Goal: Information Seeking & Learning: Learn about a topic

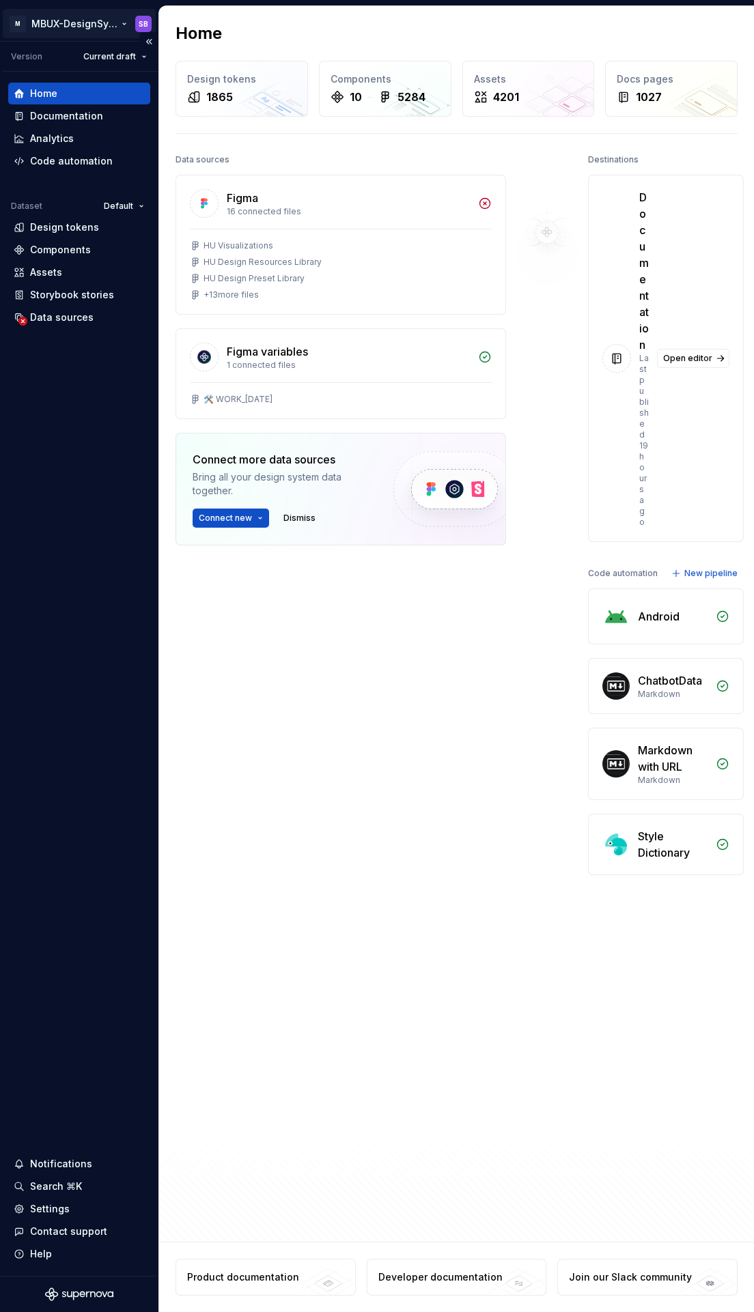
click at [85, 25] on html "M MBUX-DesignSystem SB Version Current draft Home Documentation Analytics Code …" at bounding box center [377, 656] width 754 height 1312
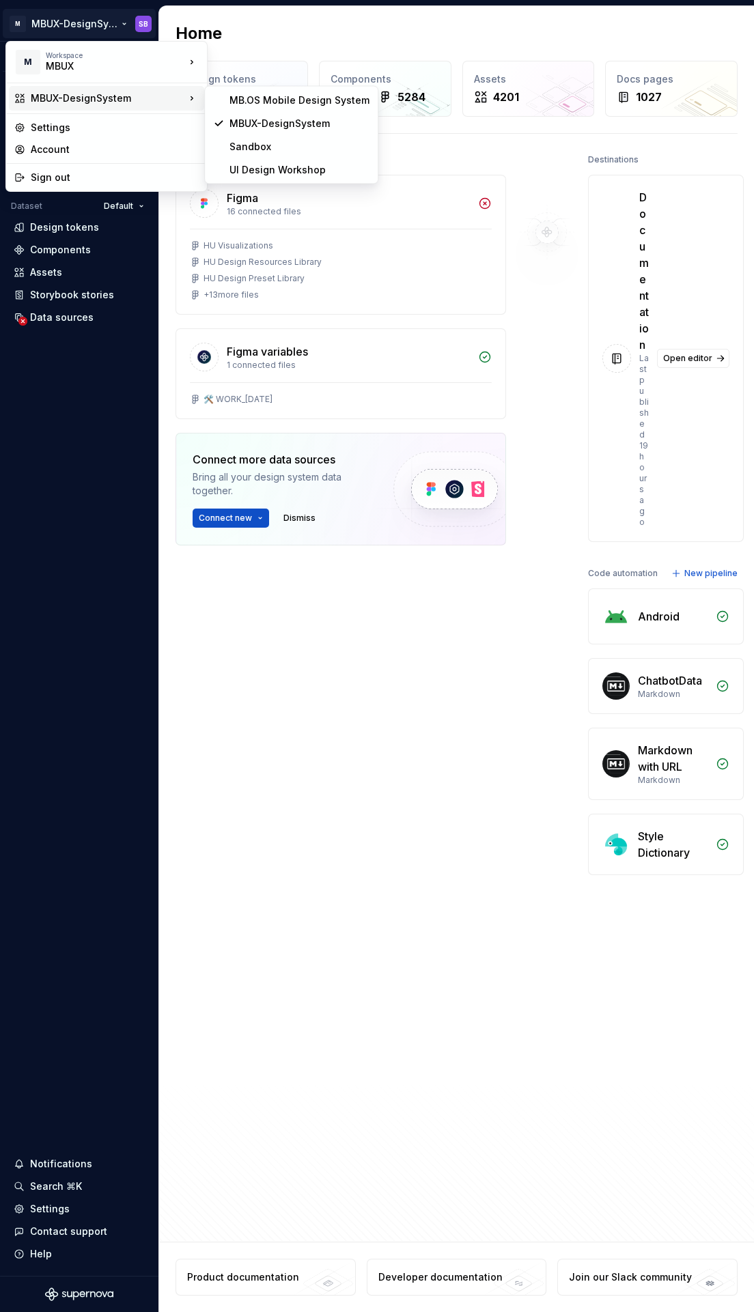
click at [67, 101] on div "MBUX-DesignSystem" at bounding box center [108, 98] width 154 height 14
click at [283, 119] on div "MBUX-DesignSystem" at bounding box center [299, 124] width 140 height 14
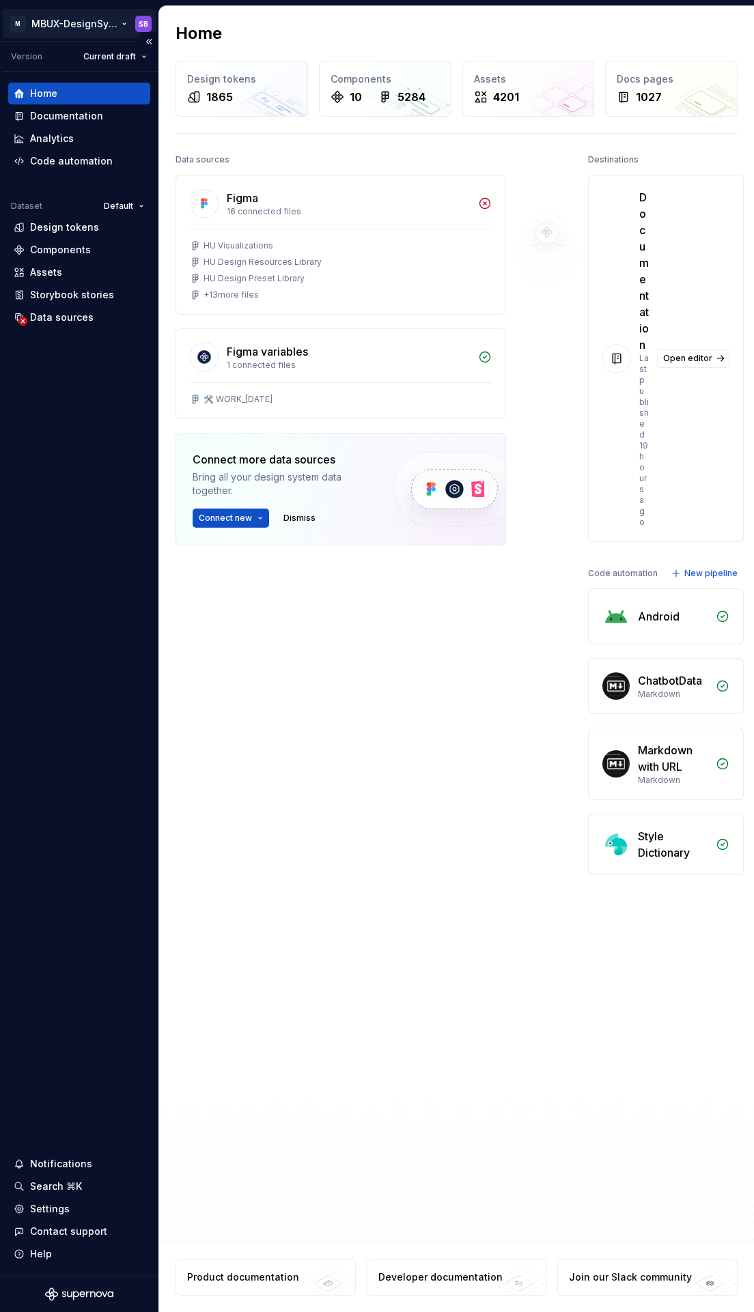
click at [139, 23] on html "M MBUX-DesignSystem SB Version Current draft Home Documentation Analytics Code …" at bounding box center [377, 656] width 754 height 1312
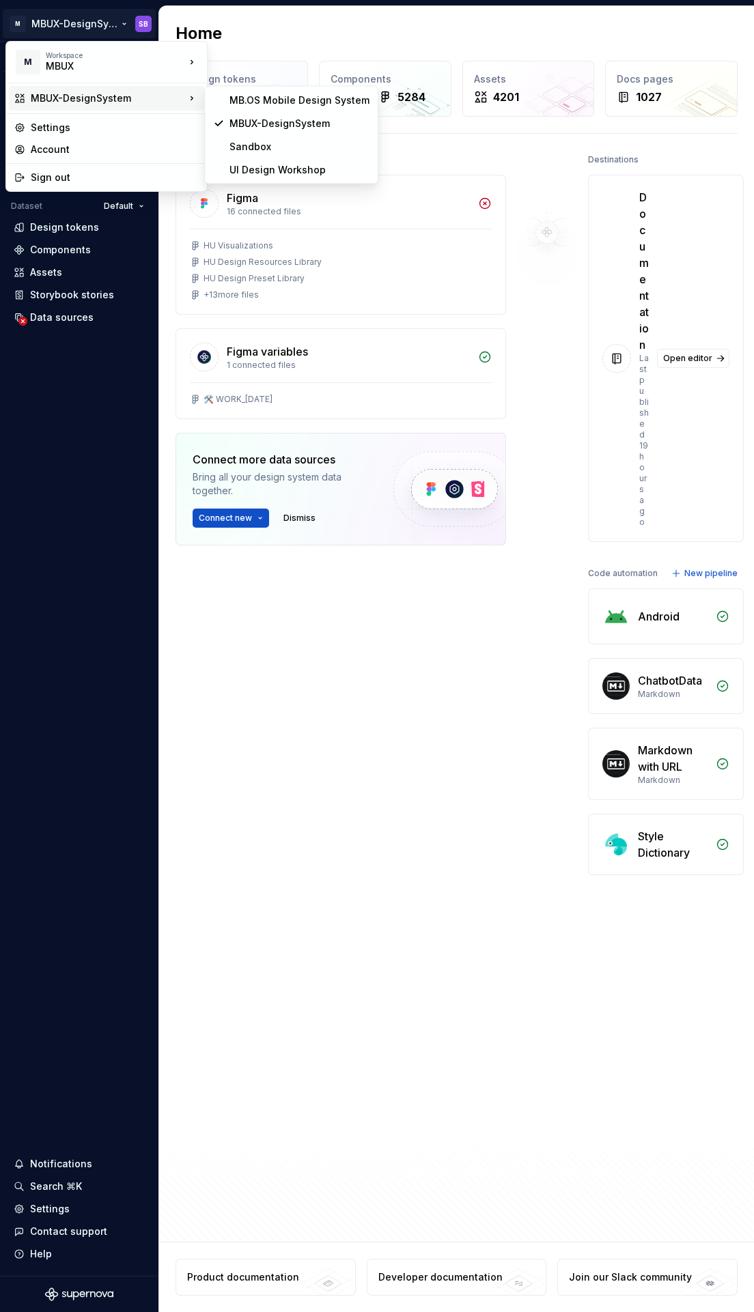
click at [281, 829] on html "M MBUX-DesignSystem SB Version Current draft Home Documentation Analytics Code …" at bounding box center [377, 656] width 754 height 1312
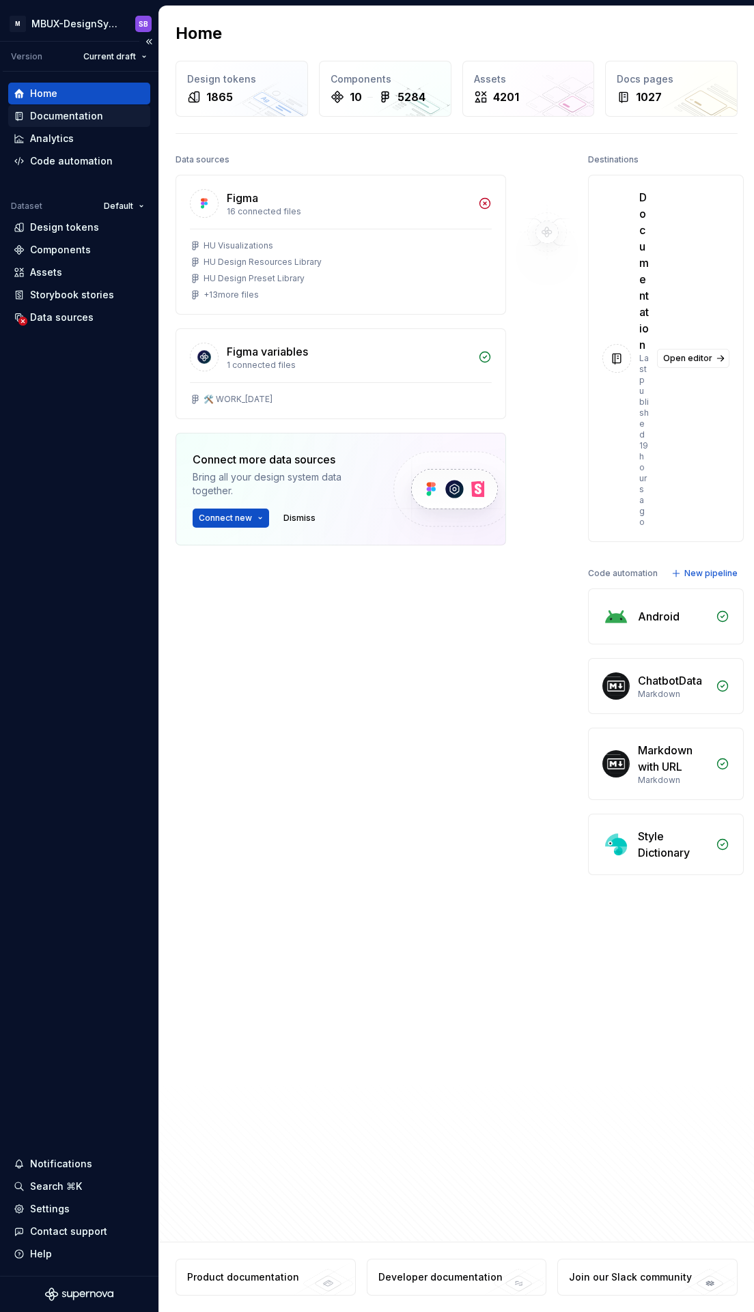
click at [27, 108] on div "Documentation" at bounding box center [79, 116] width 142 height 22
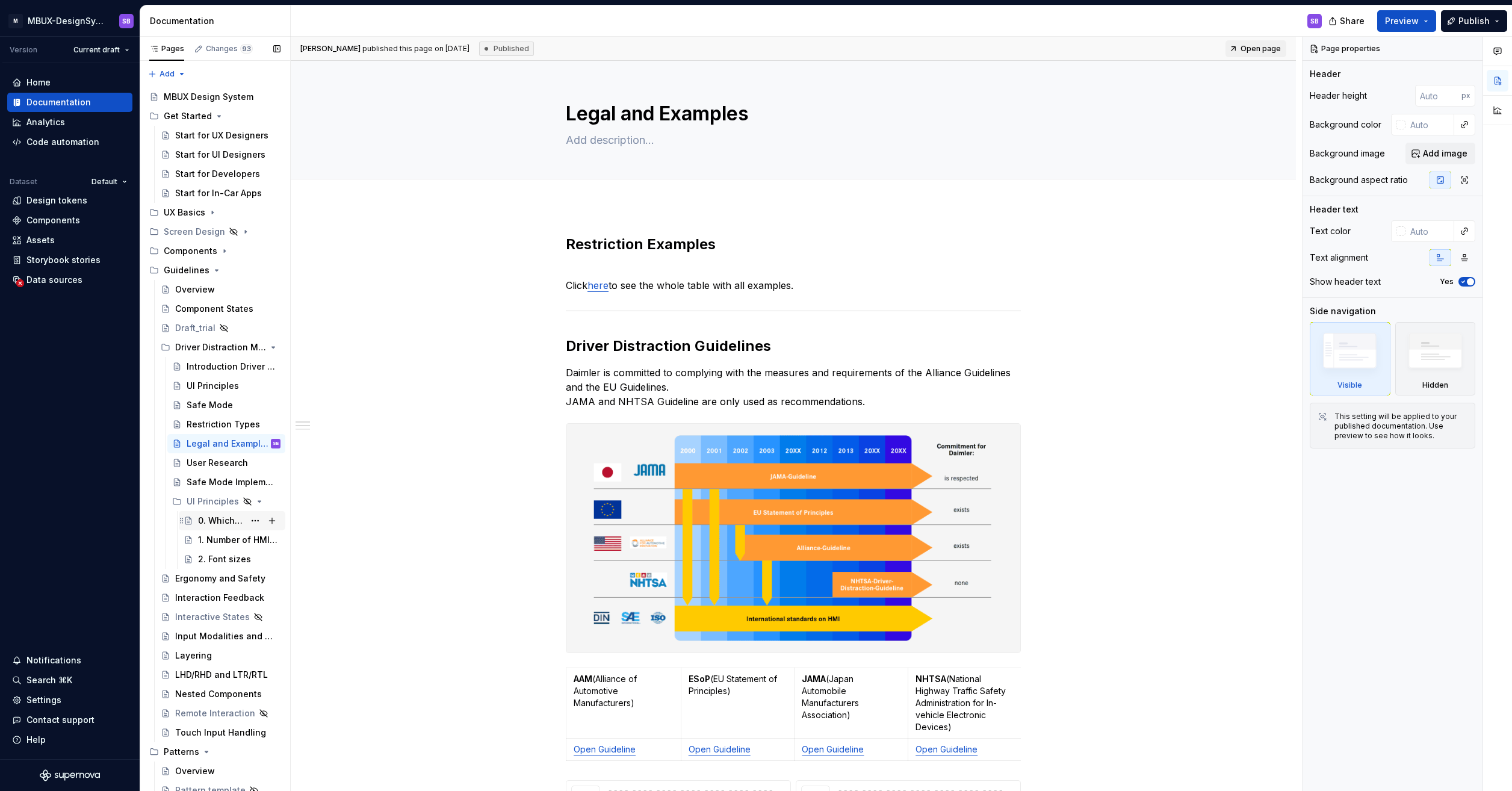
scroll to position [60, 0]
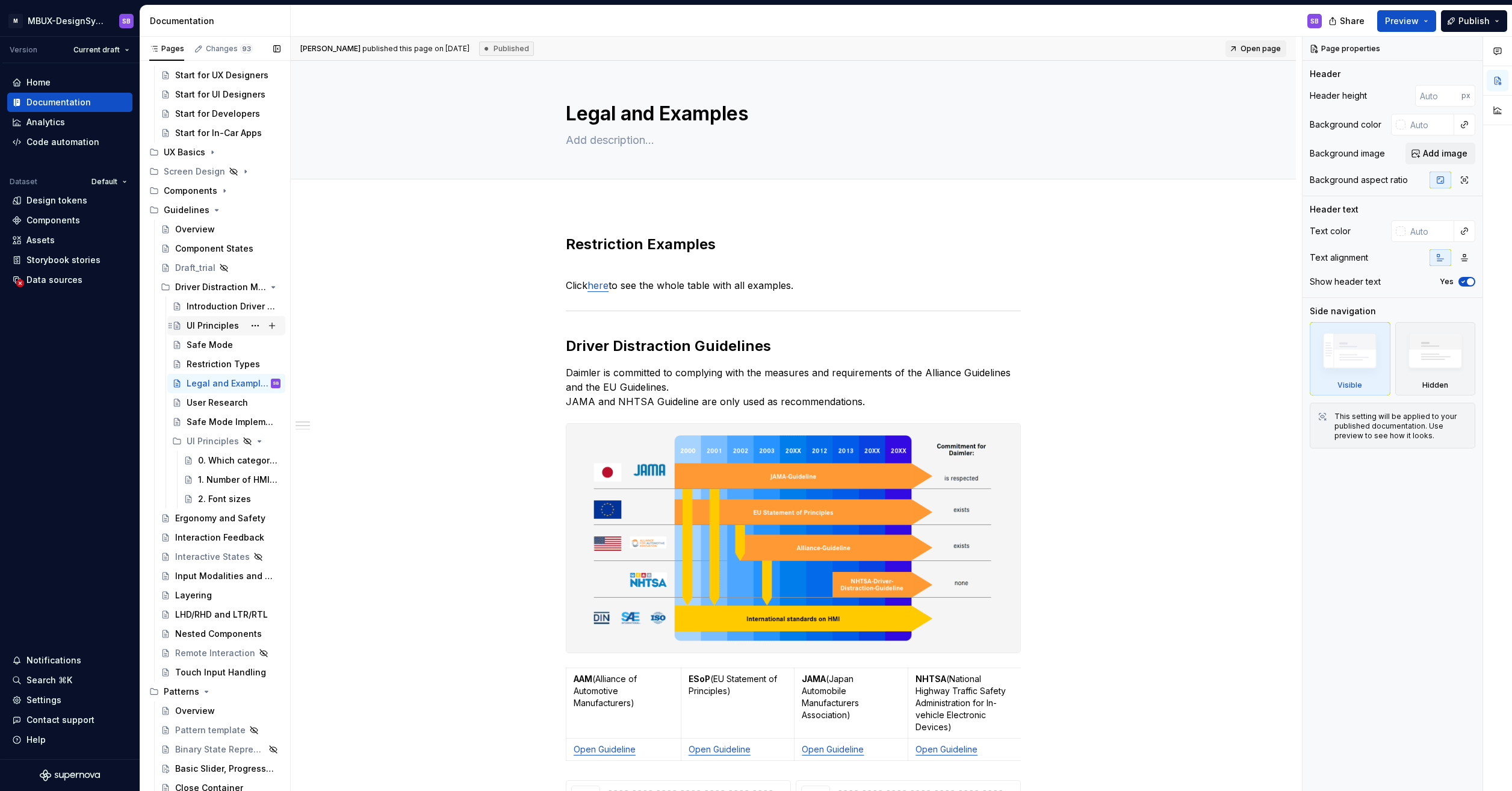
click at [223, 326] on div "UI Principles" at bounding box center [212, 326] width 52 height 12
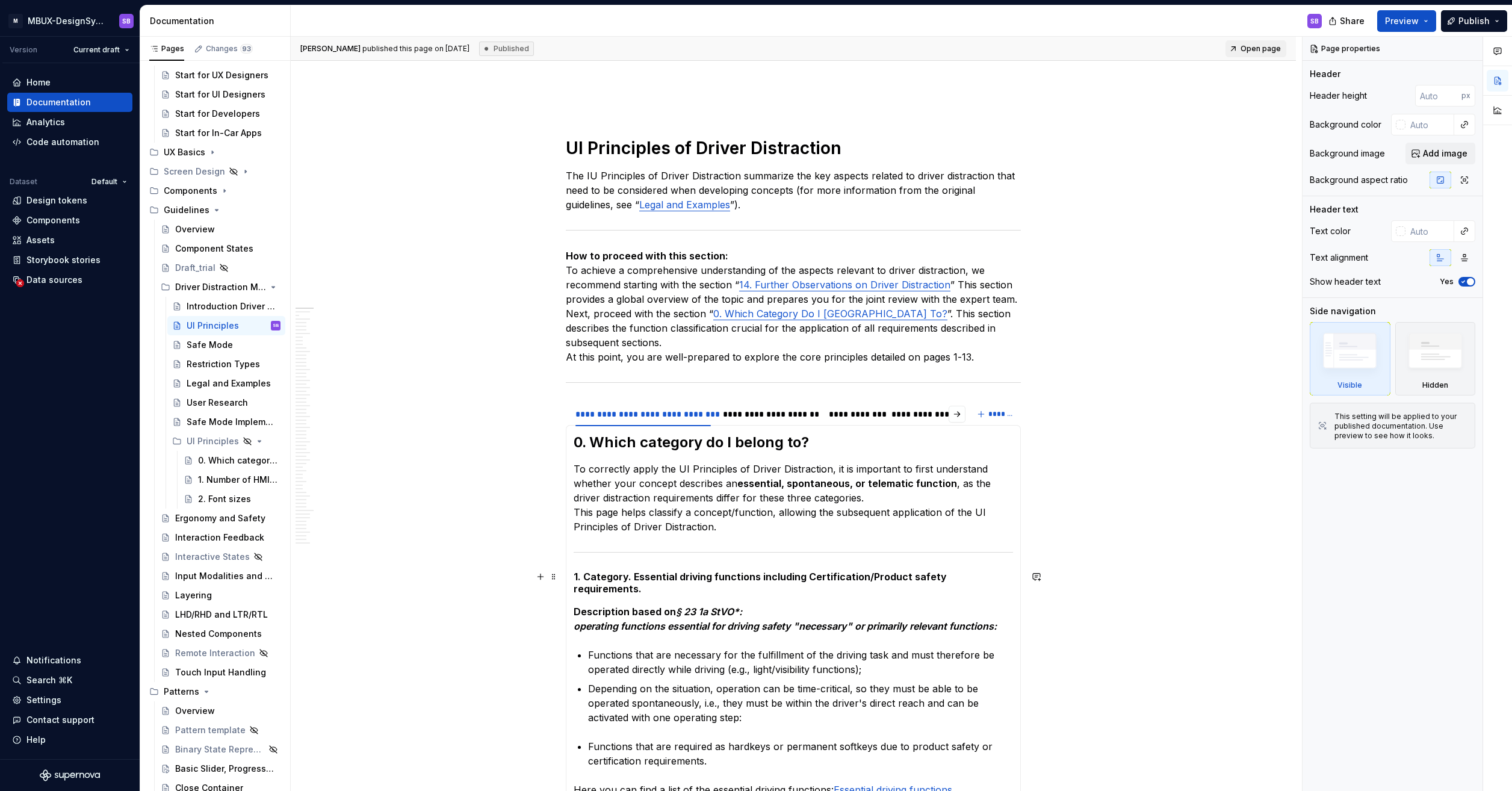
scroll to position [422, 0]
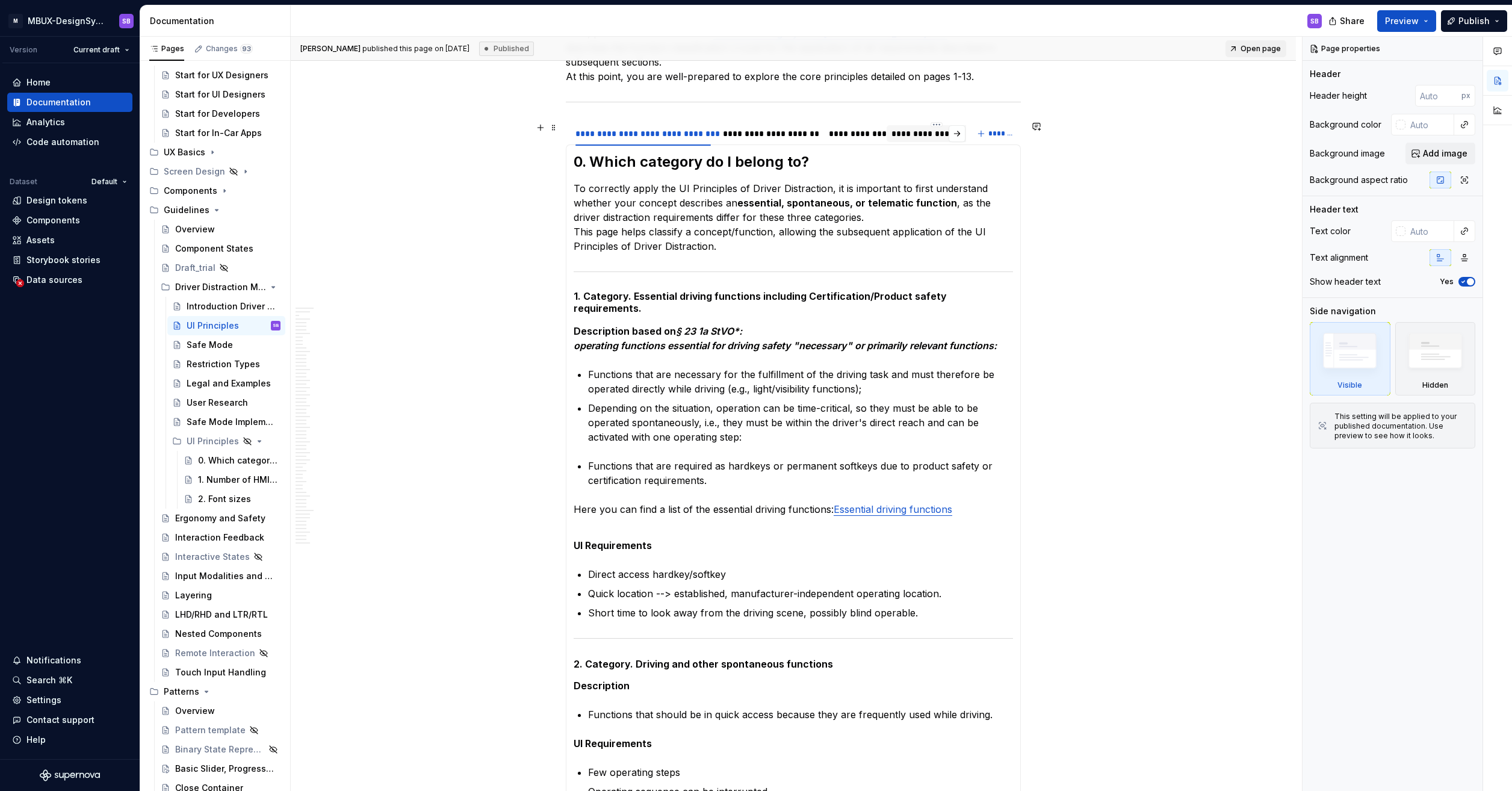
click at [664, 135] on div "**********" at bounding box center [936, 134] width 91 height 12
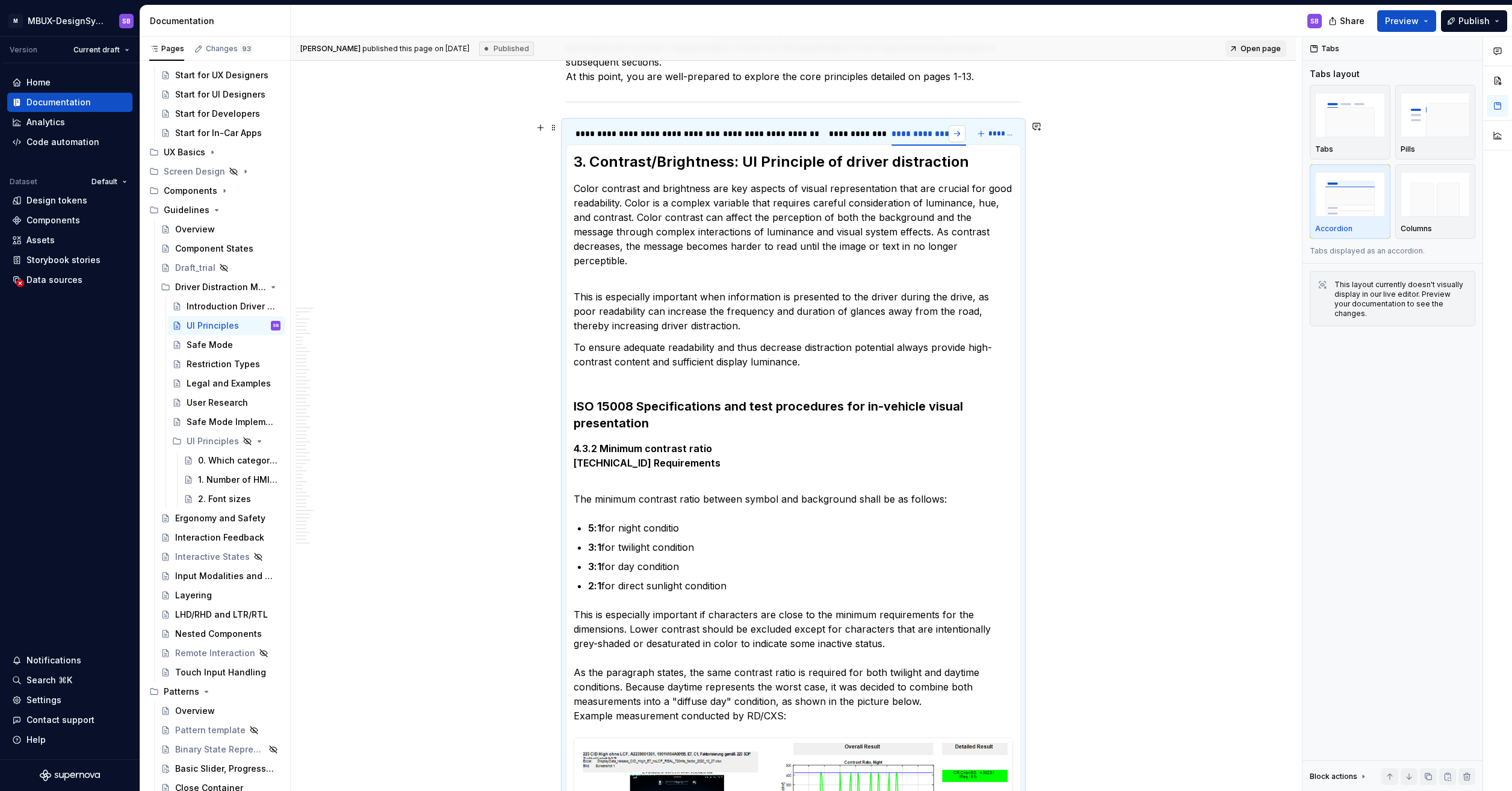
click at [664, 134] on button "button" at bounding box center [957, 133] width 17 height 17
click at [664, 131] on div "**********" at bounding box center [812, 134] width 107 height 12
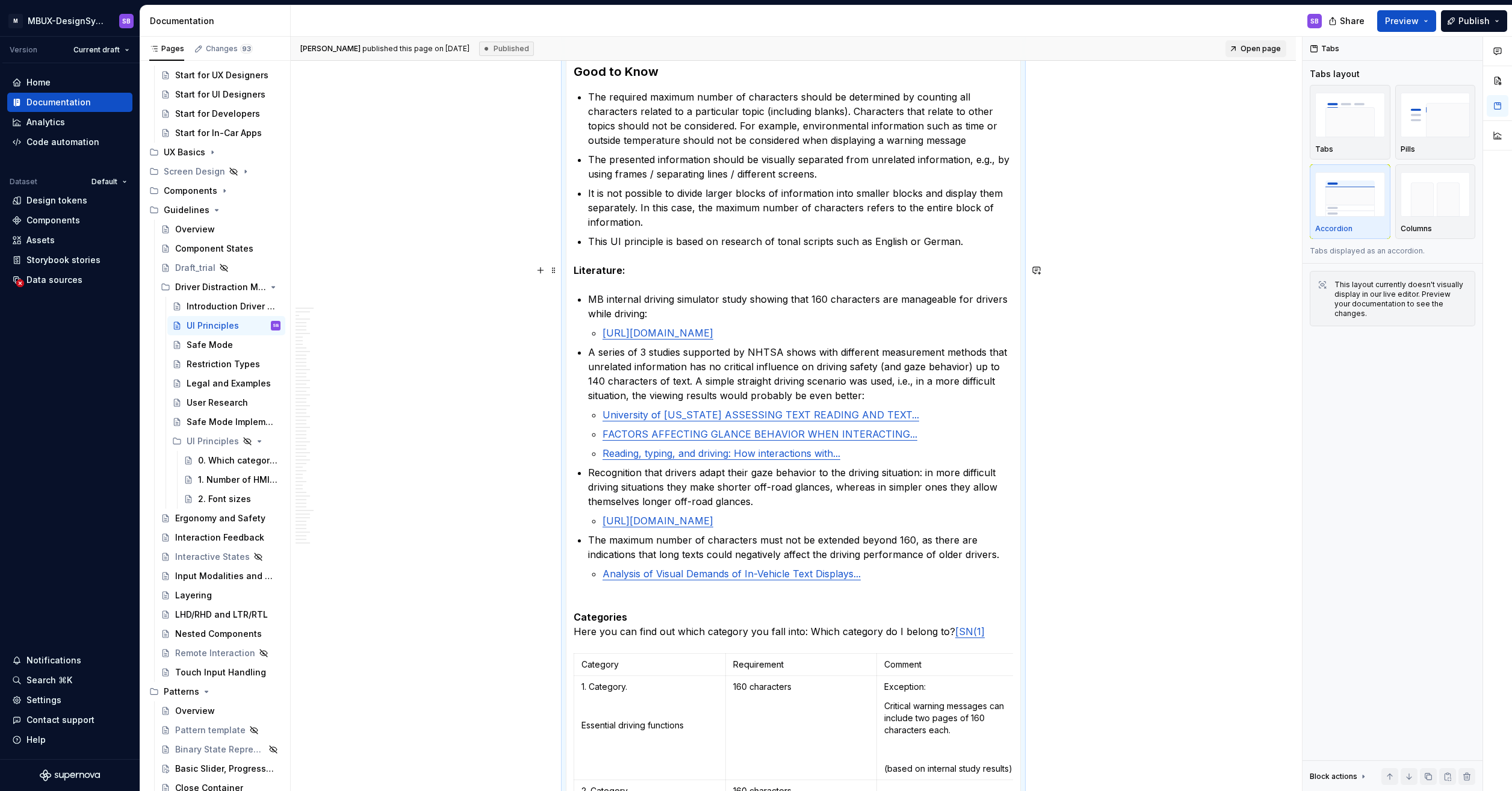
scroll to position [843, 0]
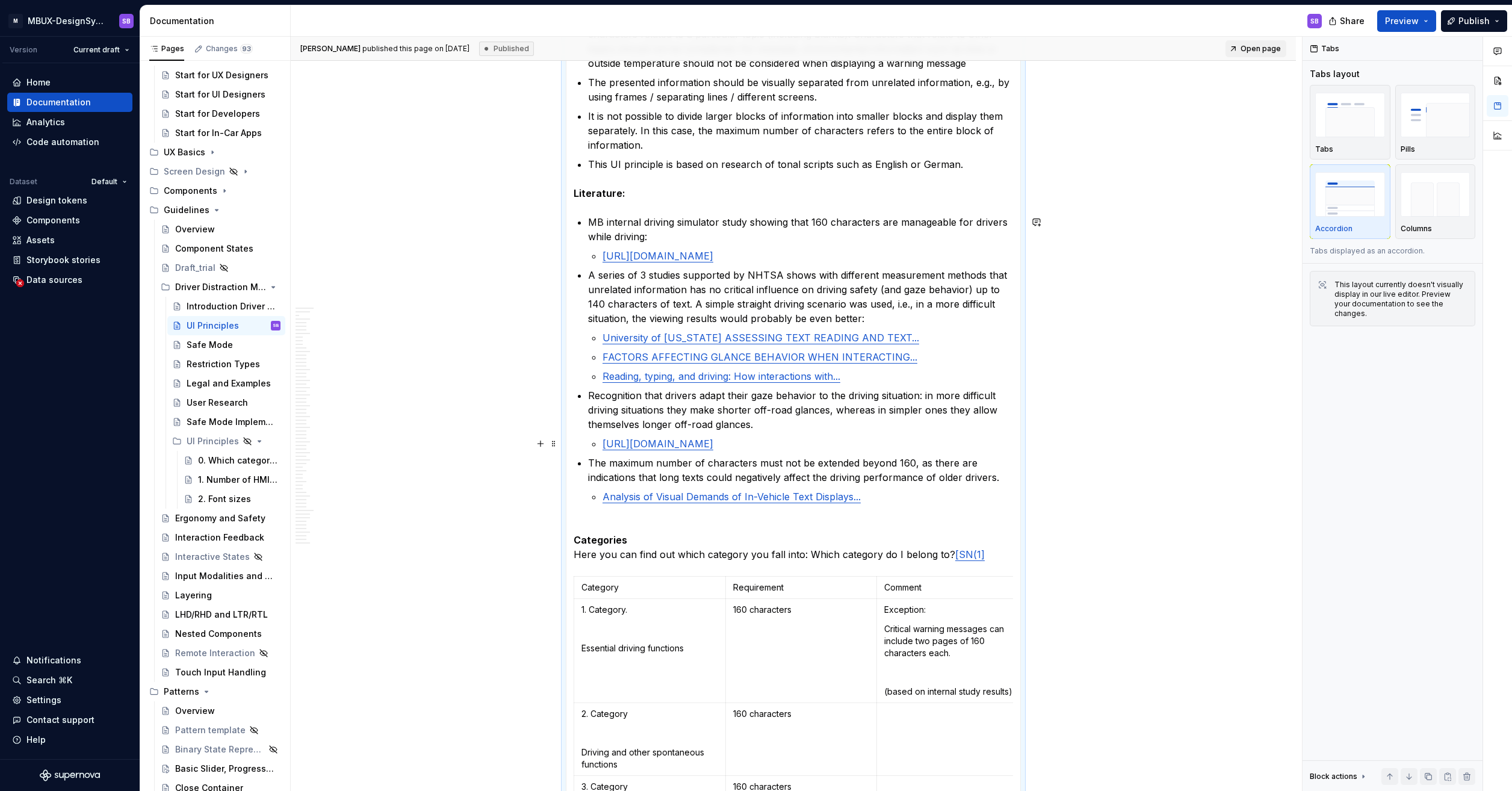
click at [664, 446] on p "[URL][DOMAIN_NAME]" at bounding box center [808, 444] width 411 height 14
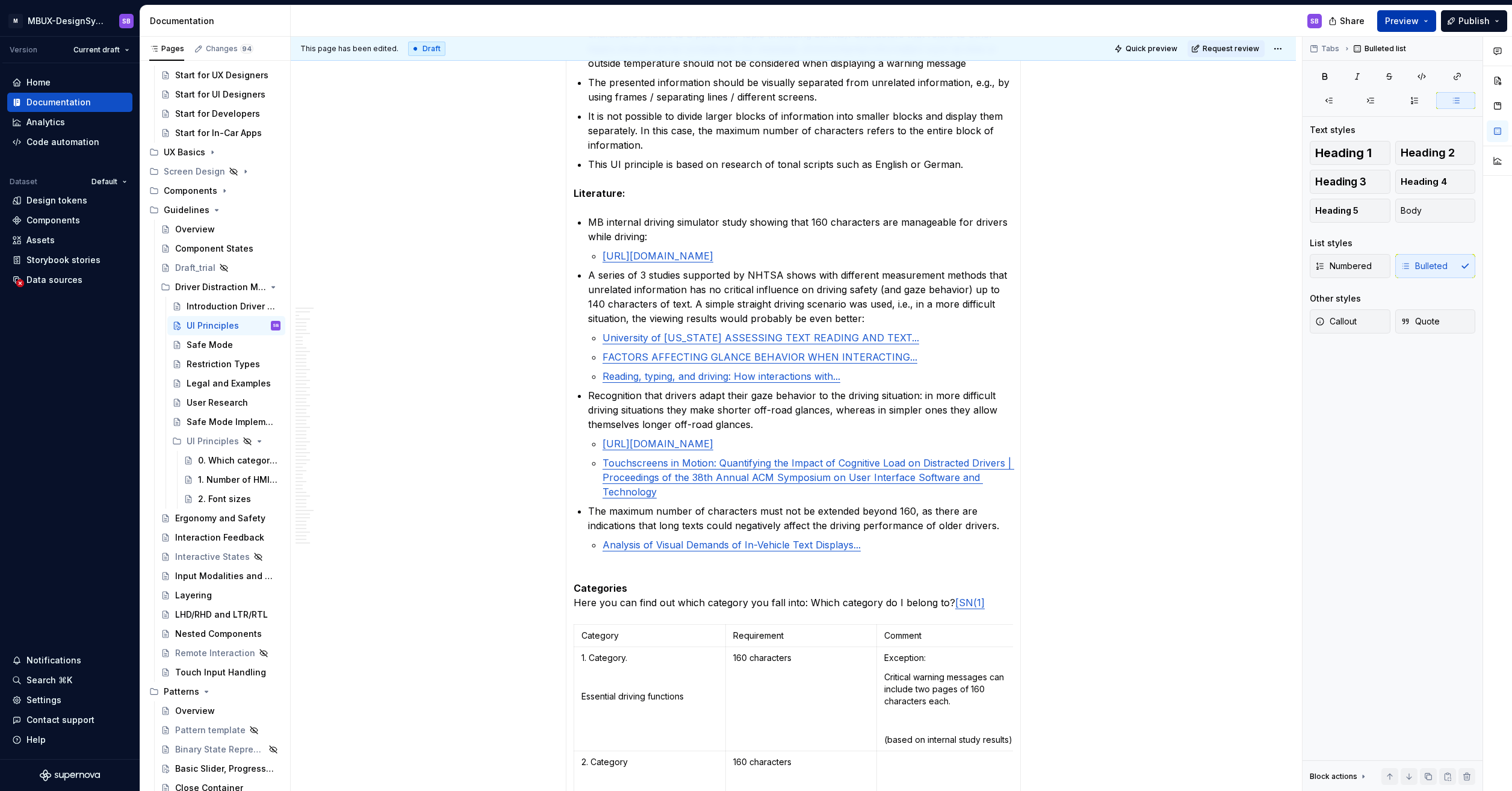
click at [664, 19] on button "Preview" at bounding box center [1406, 21] width 59 height 22
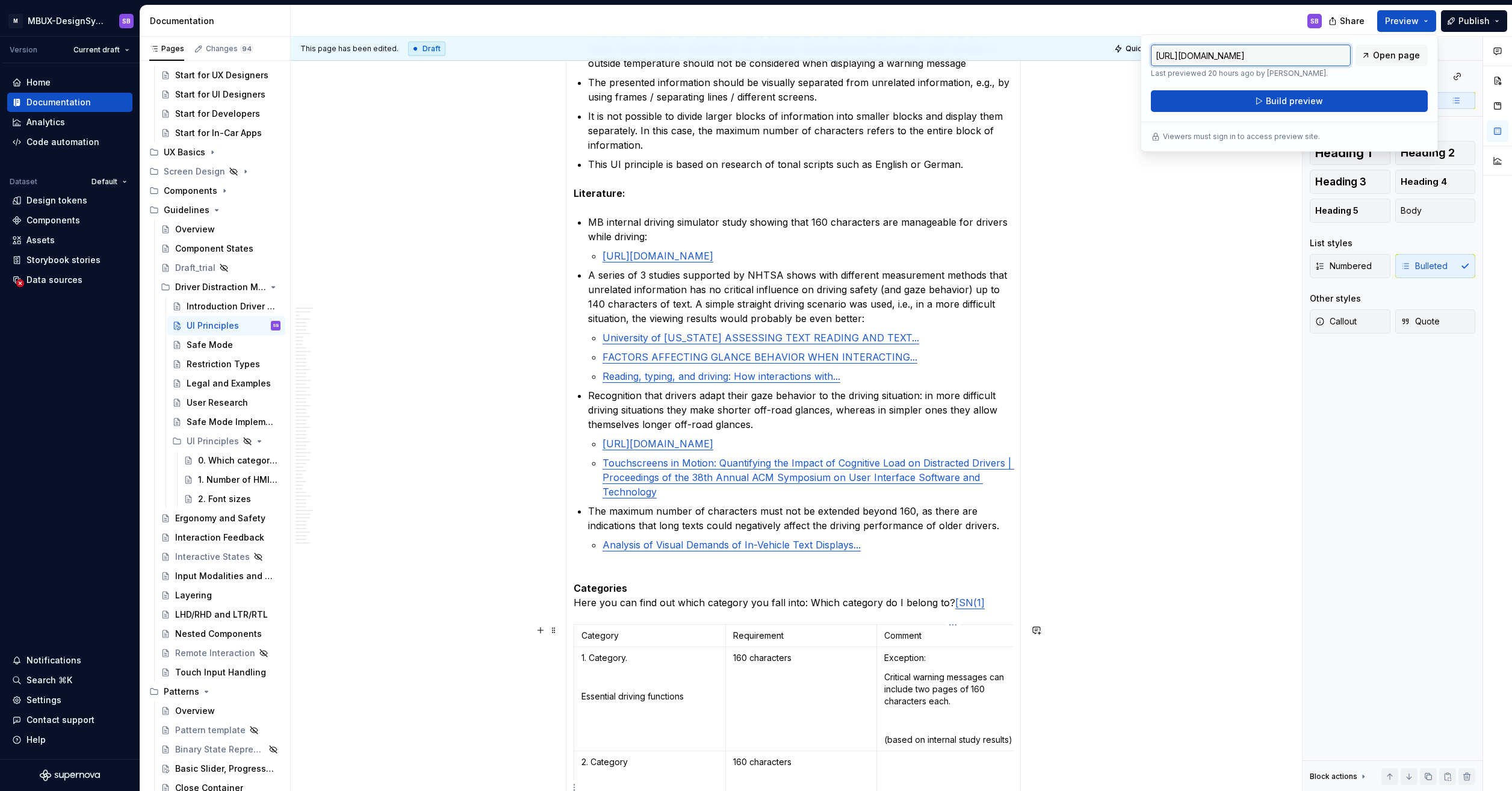
scroll to position [0, 1201]
click at [664, 498] on p "Touchscreens in Motion: Quantifying the Impact of Cognitive Load on Distracted …" at bounding box center [808, 477] width 411 height 43
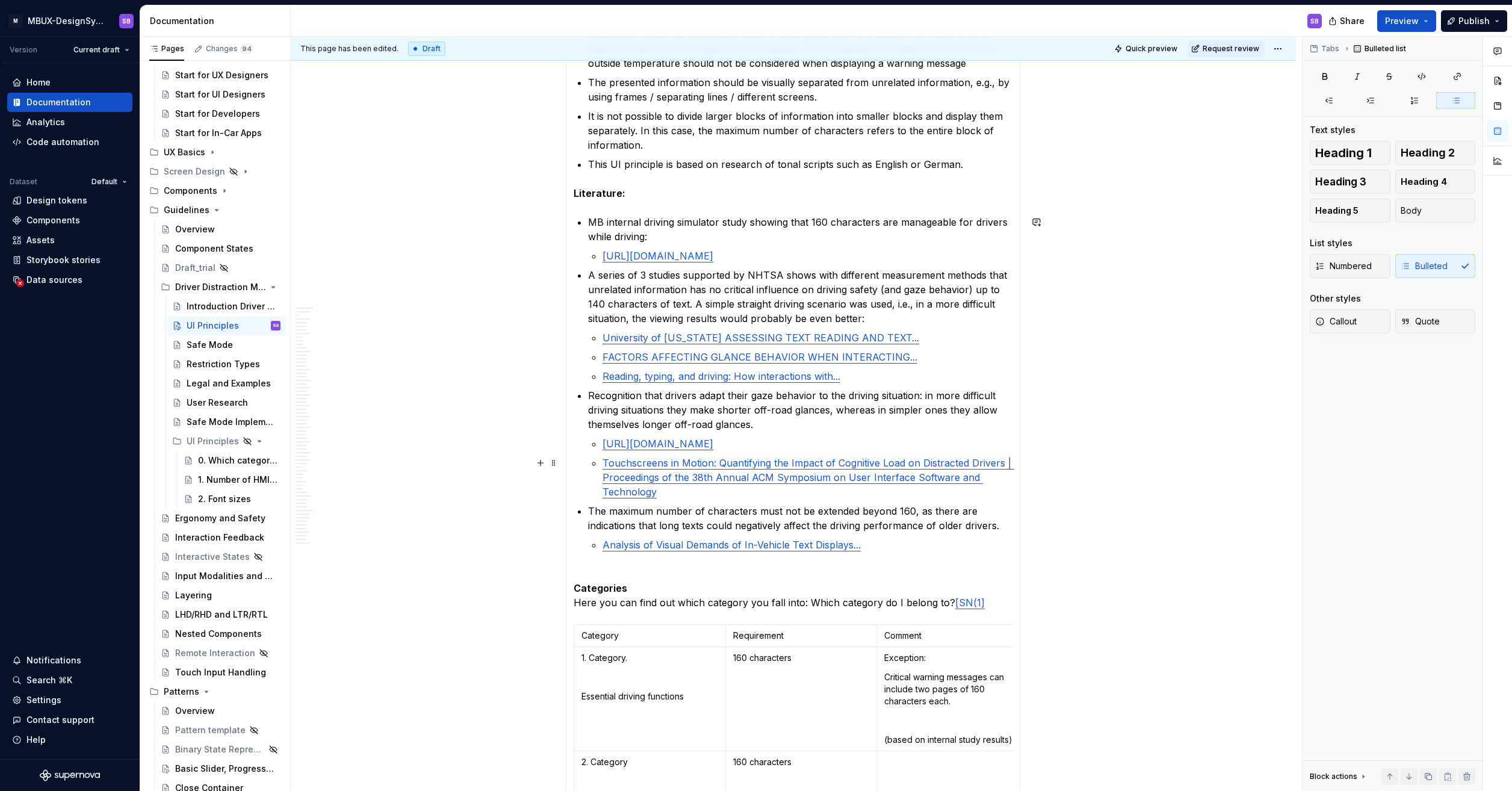
click at [600, 465] on li "Recognition that drivers adapt their gaze behavior to the driving situation: in…" at bounding box center [801, 444] width 425 height 111
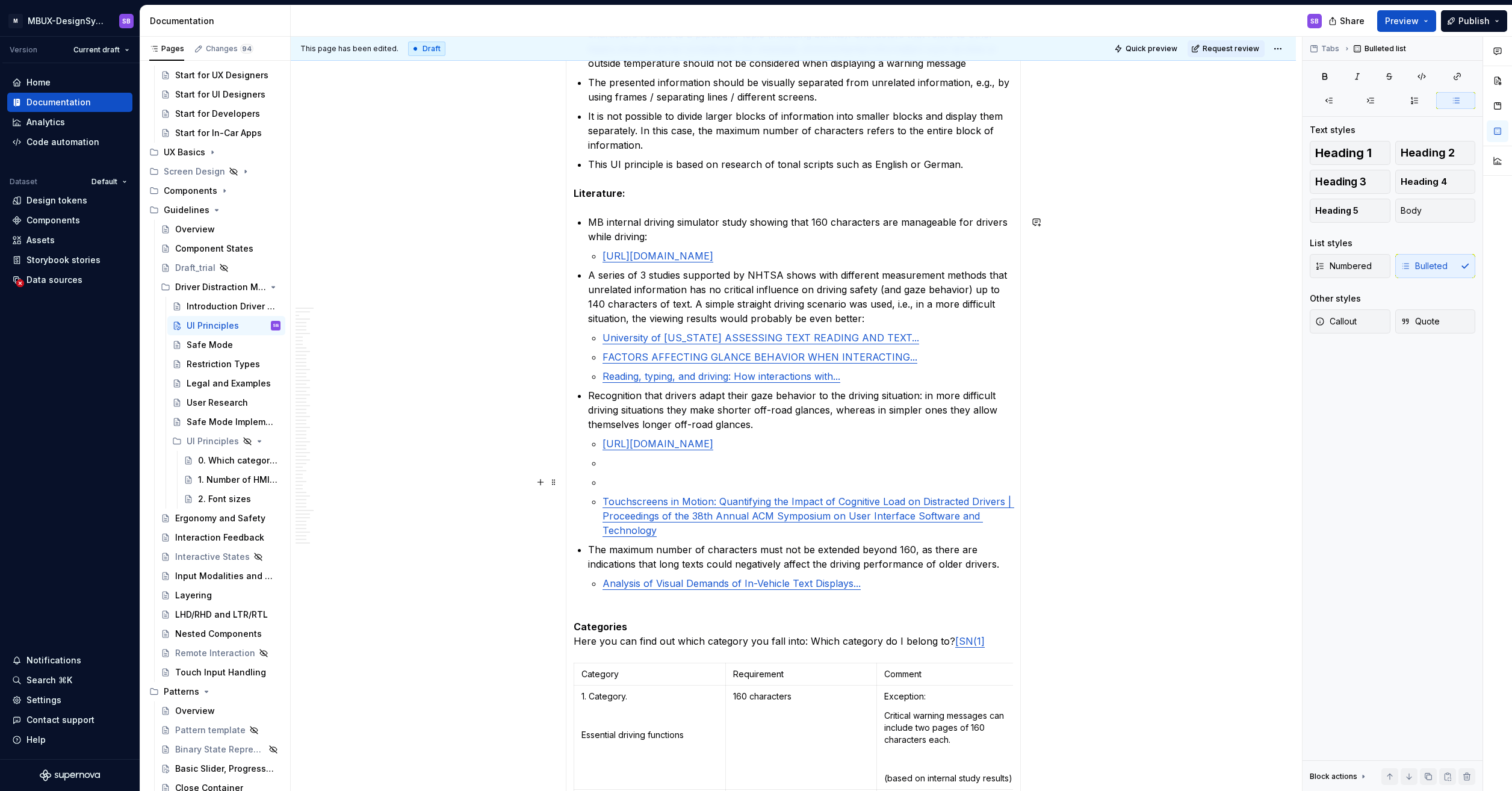
click at [614, 475] on p at bounding box center [808, 482] width 411 height 14
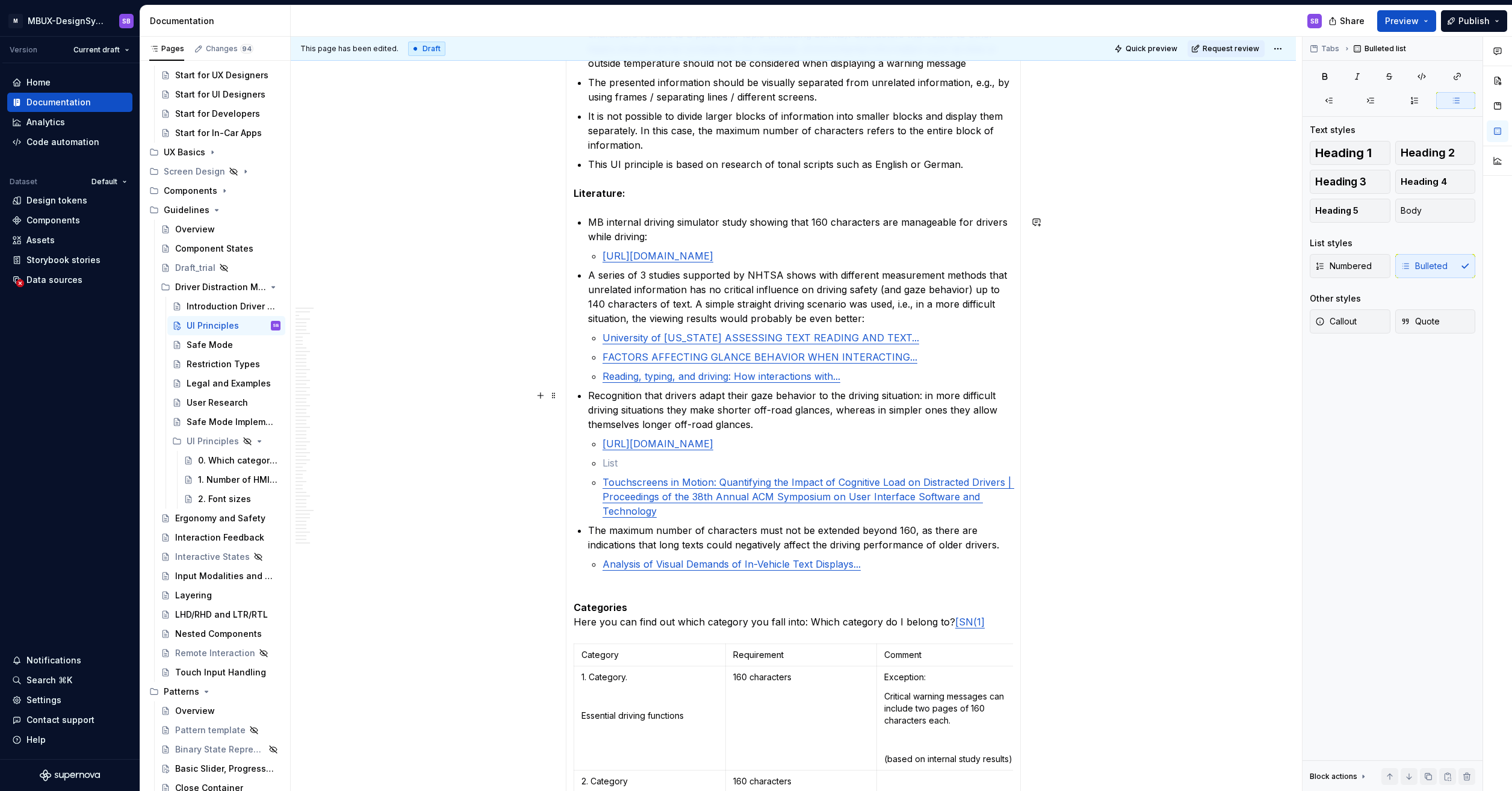
click at [584, 399] on section-item-column "13. Additional UI Principles of driver distraction 160 is the maximum number of…" at bounding box center [793, 355] width 439 height 1249
click at [576, 518] on section-item-column "13. Additional UI Principles of driver distraction 160 is the maximum number of…" at bounding box center [793, 355] width 439 height 1249
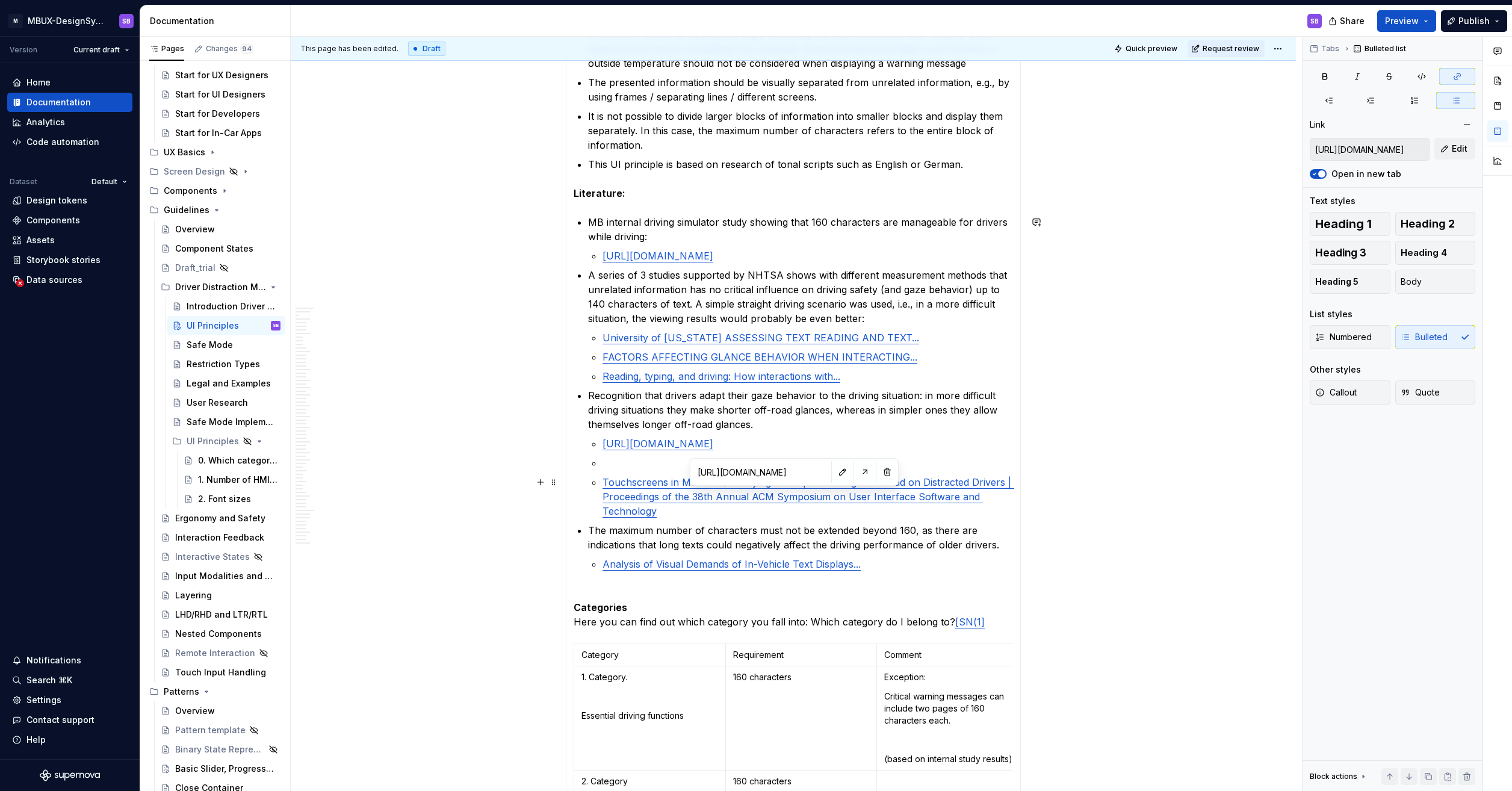
click at [664, 511] on p "Touchscreens in Motion: Quantifying the Impact of Cognitive Load on Distracted …" at bounding box center [808, 496] width 411 height 43
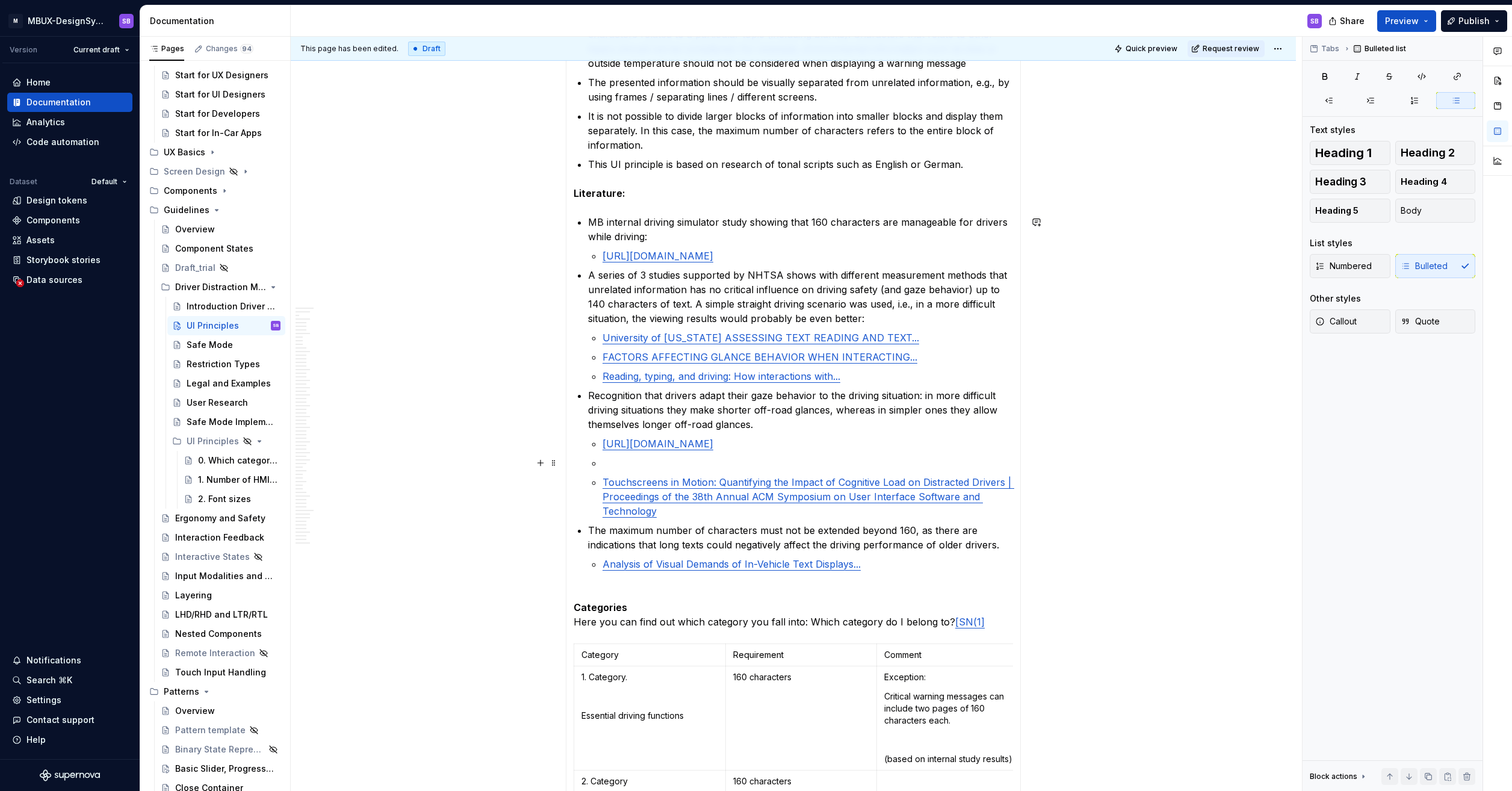
click at [611, 468] on p at bounding box center [808, 463] width 411 height 14
click at [544, 464] on button "button" at bounding box center [540, 462] width 17 height 17
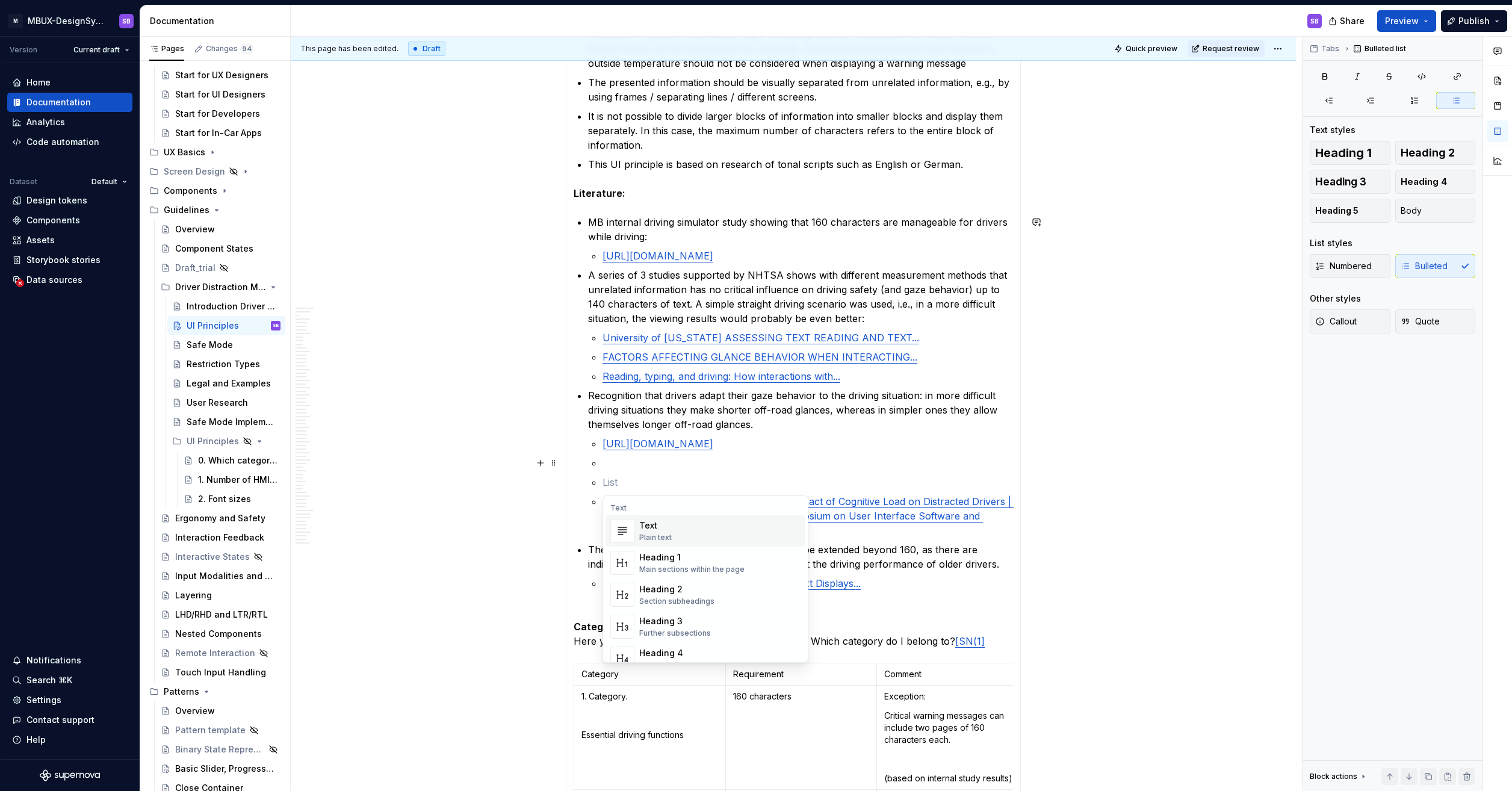
click at [664, 533] on div "Plain text" at bounding box center [655, 537] width 33 height 10
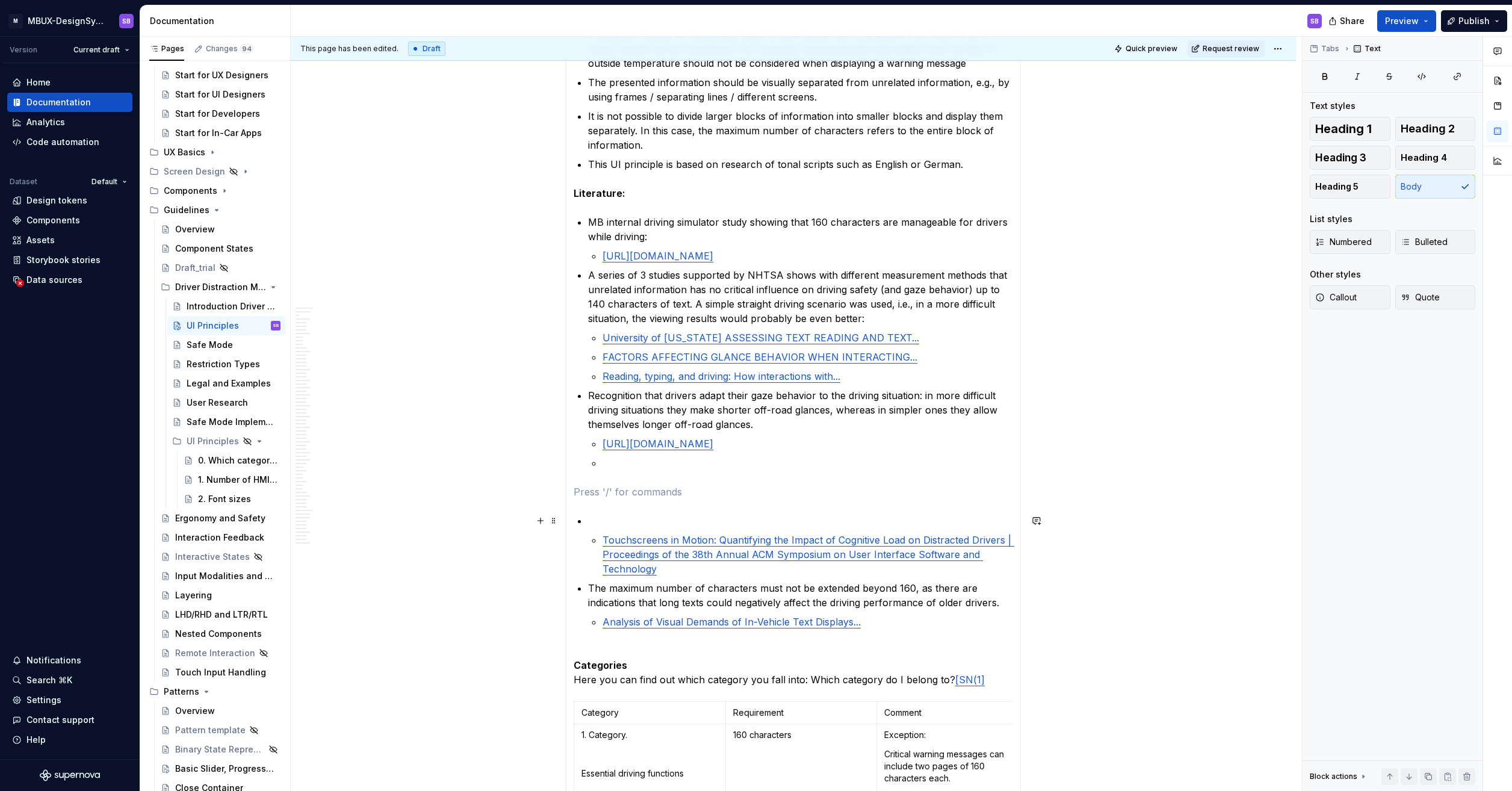
click at [592, 520] on p at bounding box center [801, 520] width 425 height 14
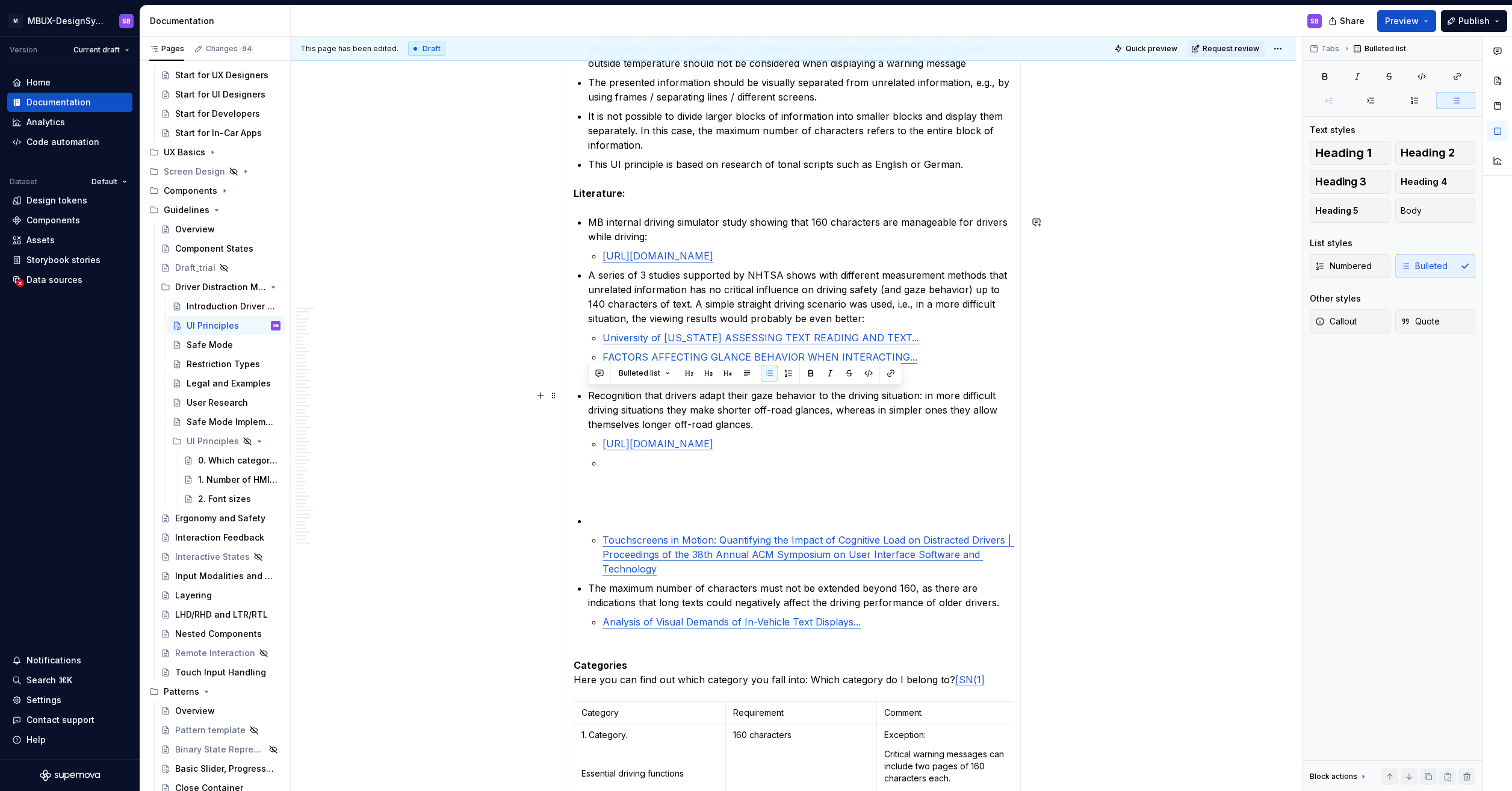
drag, startPoint x: 775, startPoint y: 424, endPoint x: 585, endPoint y: 401, distance: 191.4
click at [585, 401] on section-item-column "13. Additional UI Principles of driver distraction 160 is the maximum number of…" at bounding box center [793, 384] width 439 height 1307
copy p "Recognition that drivers adapt their gaze behavior to the driving situation: in…"
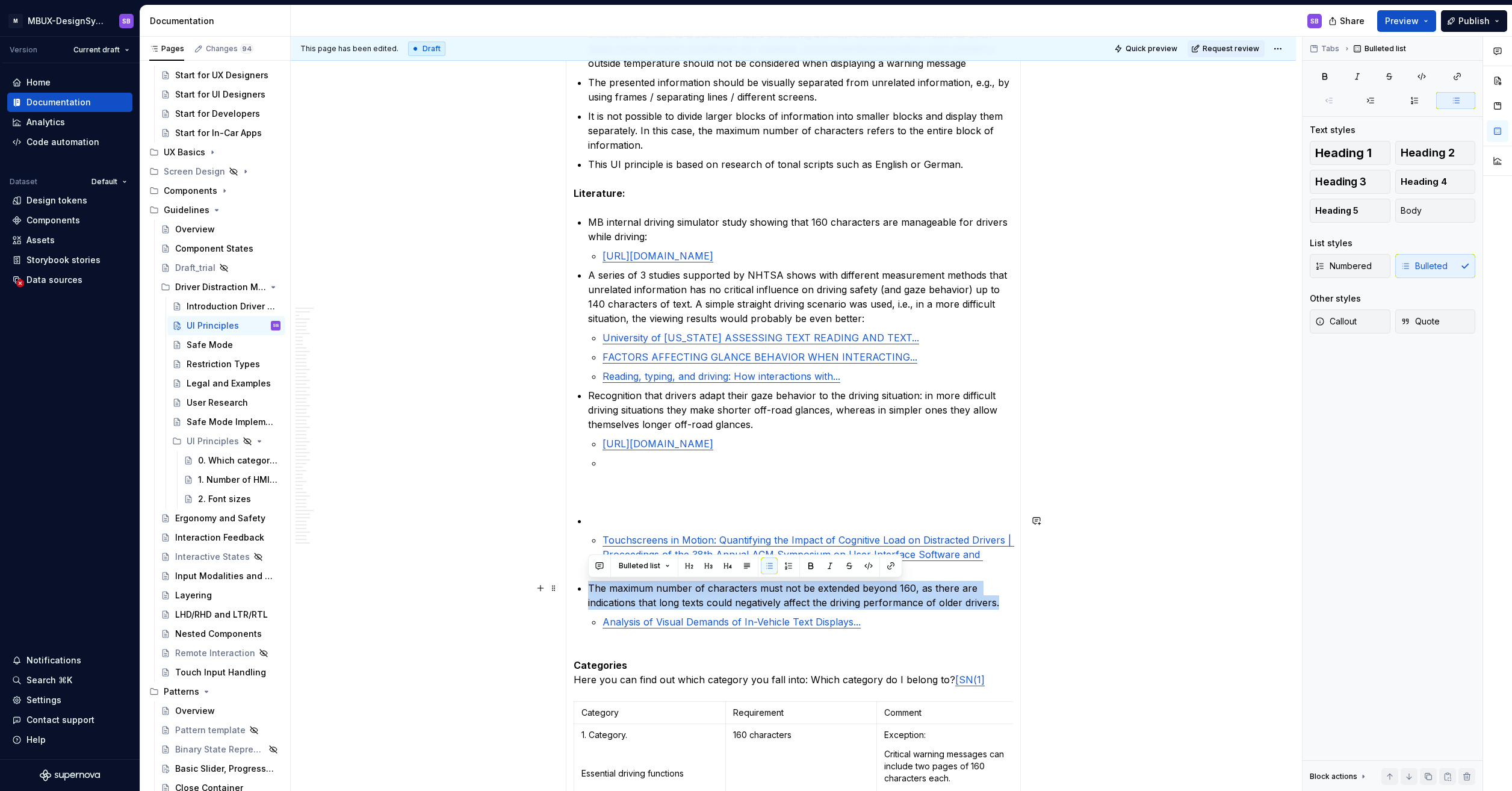
drag, startPoint x: 1001, startPoint y: 604, endPoint x: 579, endPoint y: 589, distance: 422.3
click at [588, 589] on li "The maximum number of characters must not be extended beyond 160, as there are …" at bounding box center [801, 612] width 425 height 63
copy p "The maximum number of characters must not be extended beyond 160, as there are …"
click at [636, 515] on p at bounding box center [801, 520] width 425 height 14
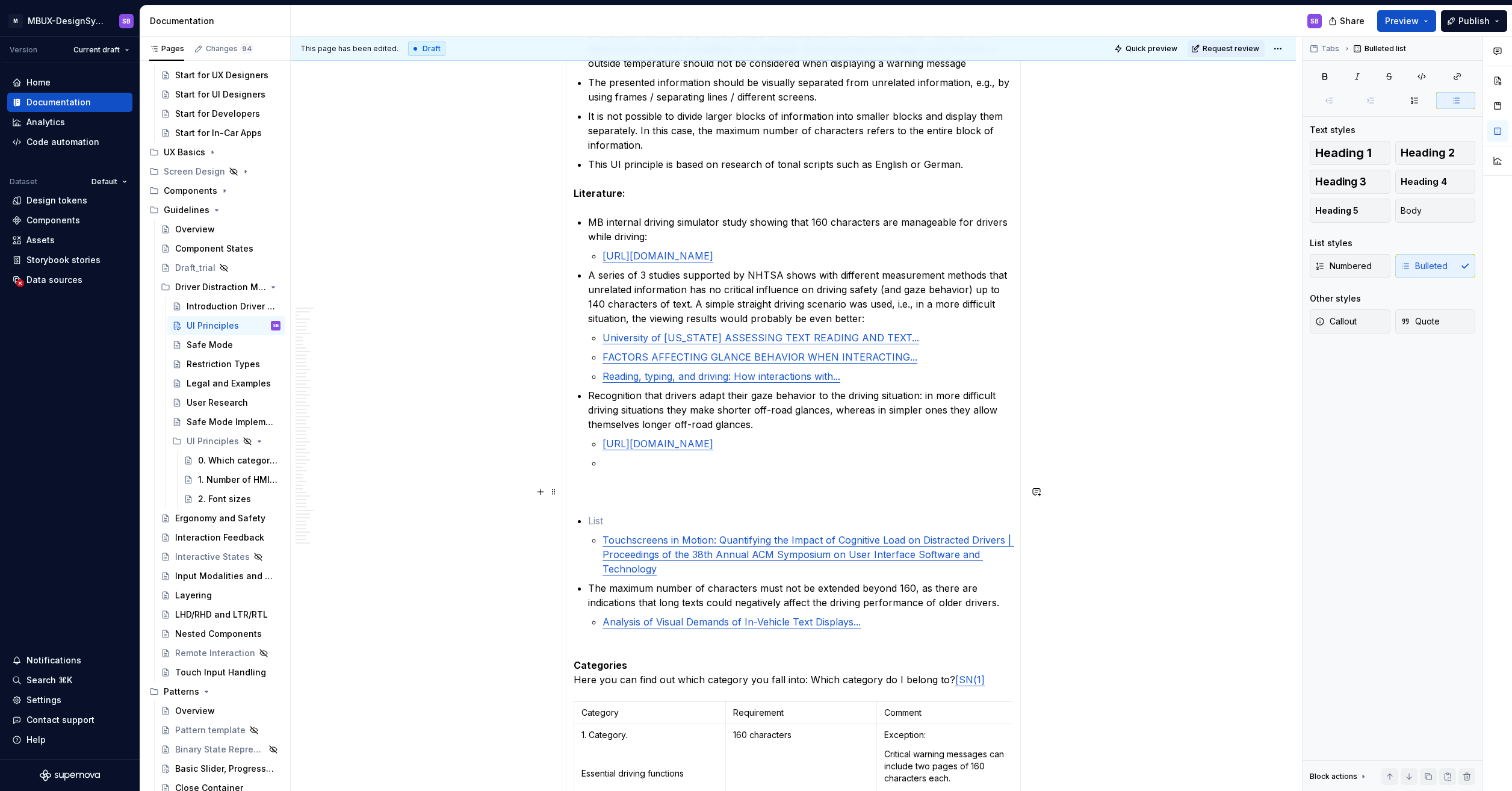
click at [633, 496] on p at bounding box center [793, 492] width 439 height 14
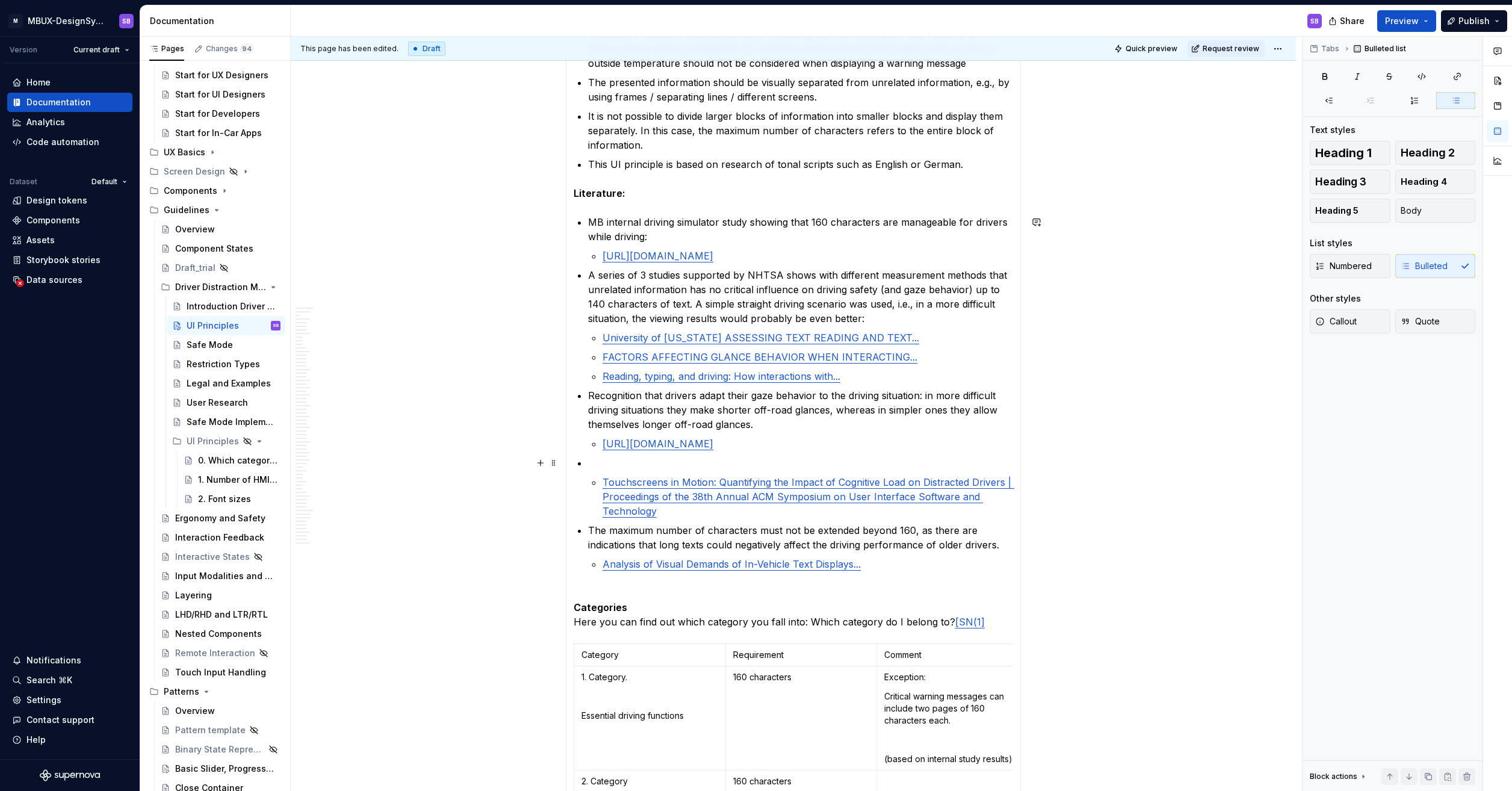
click at [628, 466] on p at bounding box center [801, 463] width 425 height 14
click at [638, 469] on p at bounding box center [801, 463] width 425 height 14
click at [638, 462] on p at bounding box center [801, 463] width 425 height 14
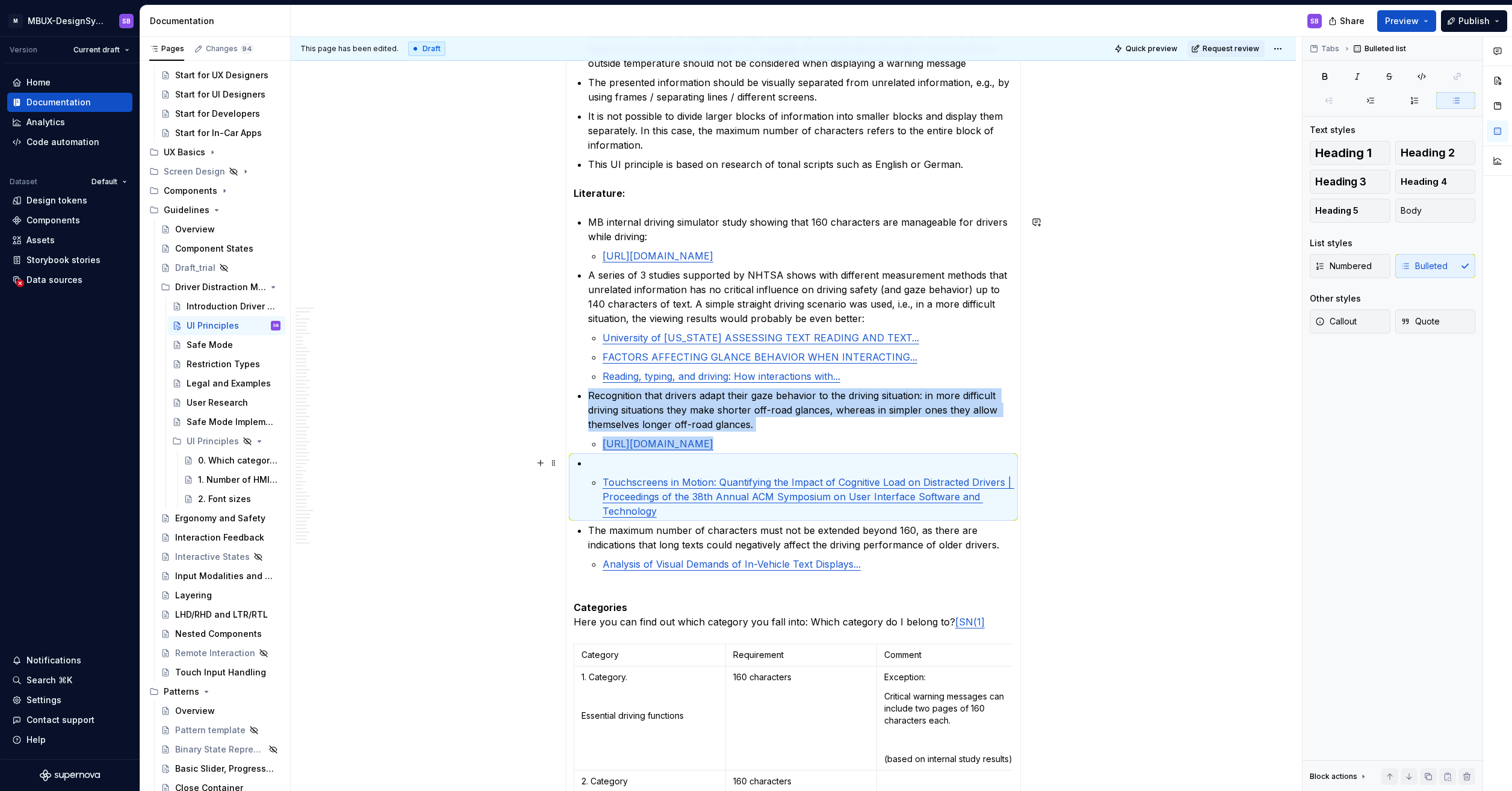
click at [637, 462] on p at bounding box center [801, 463] width 425 height 14
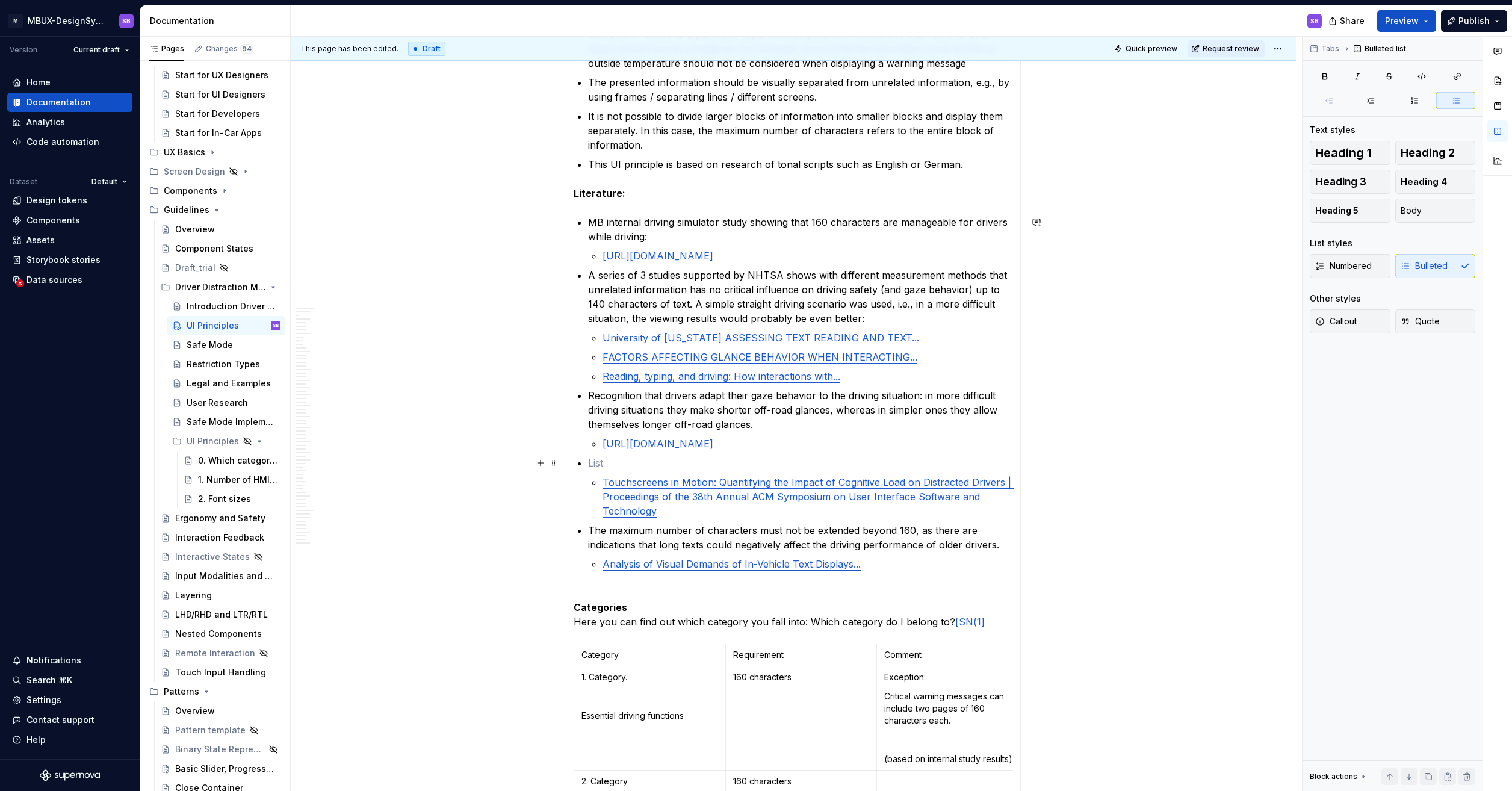
click at [637, 461] on p at bounding box center [801, 463] width 425 height 14
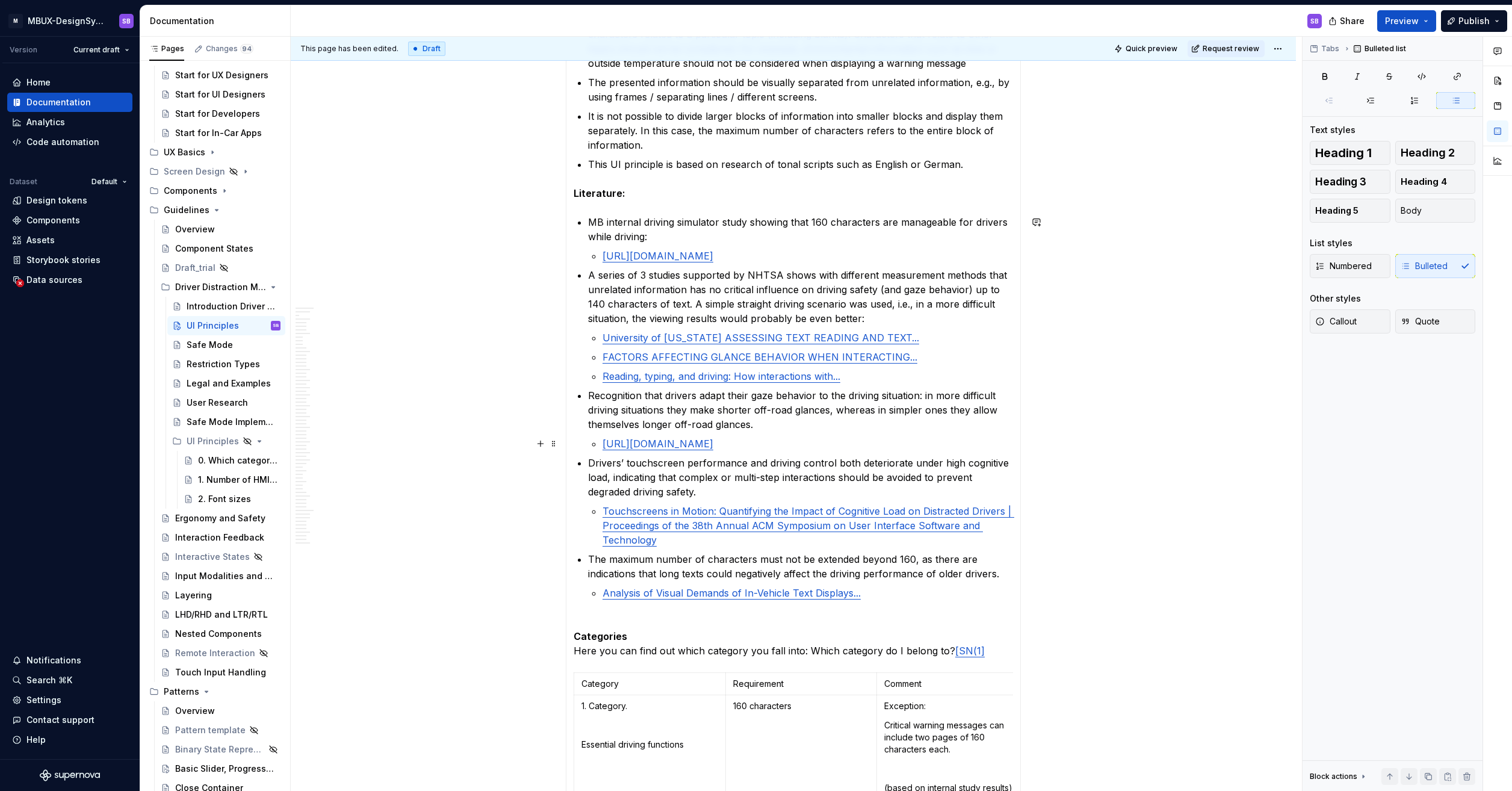
click at [664, 437] on div "**********" at bounding box center [793, 330] width 1005 height 1934
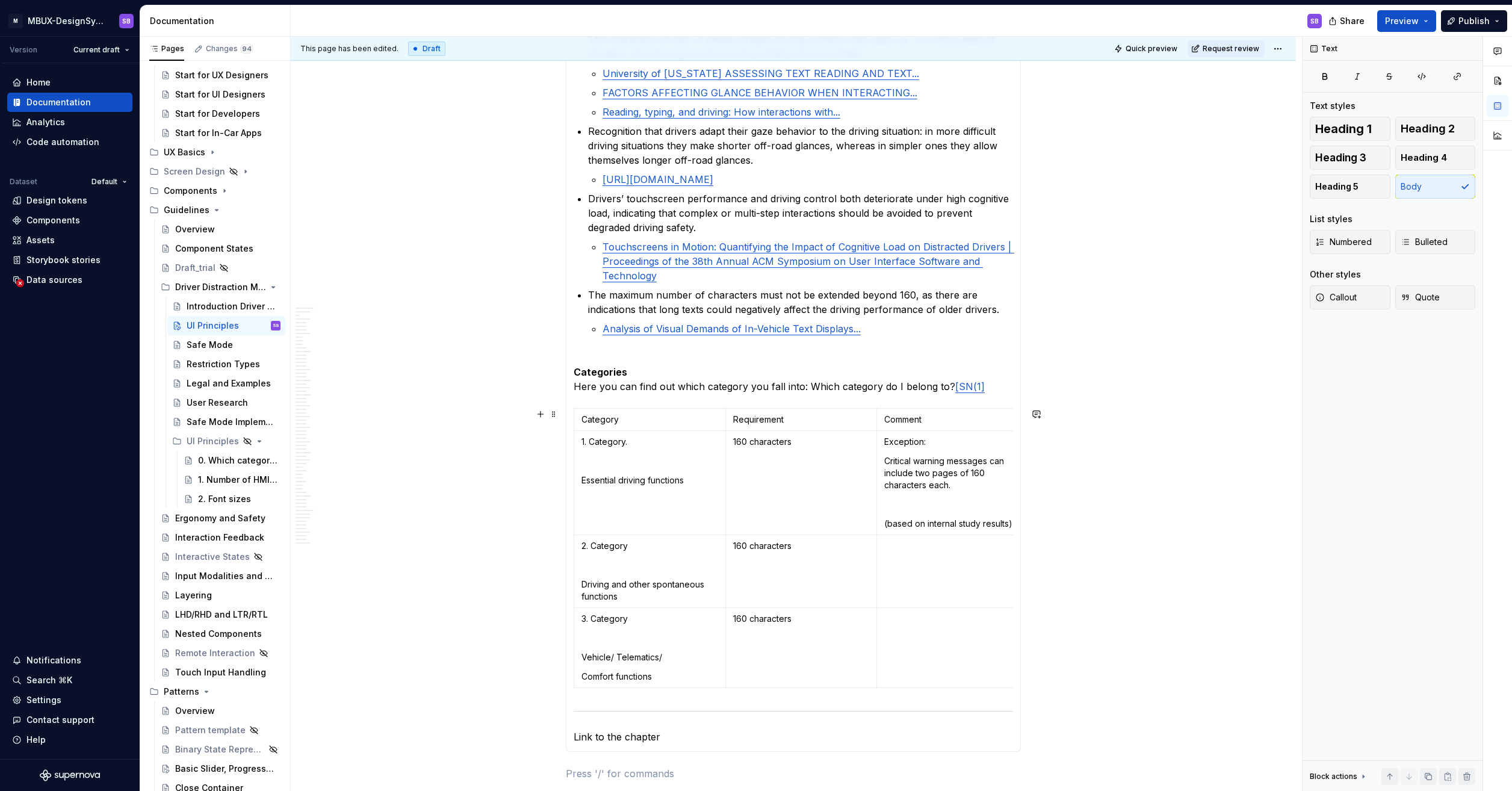
scroll to position [1047, 0]
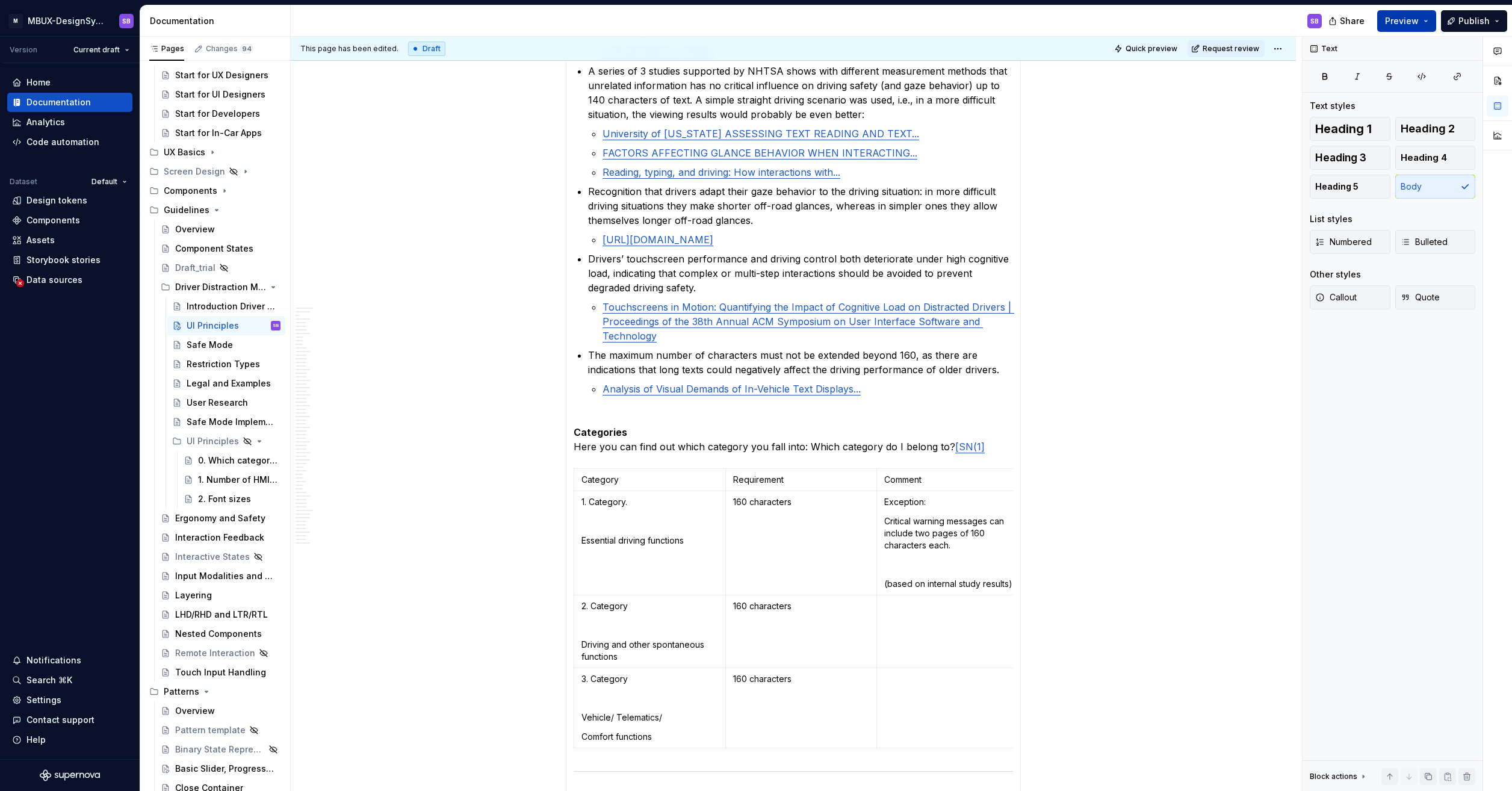
click at [664, 22] on span "Preview" at bounding box center [1402, 21] width 34 height 12
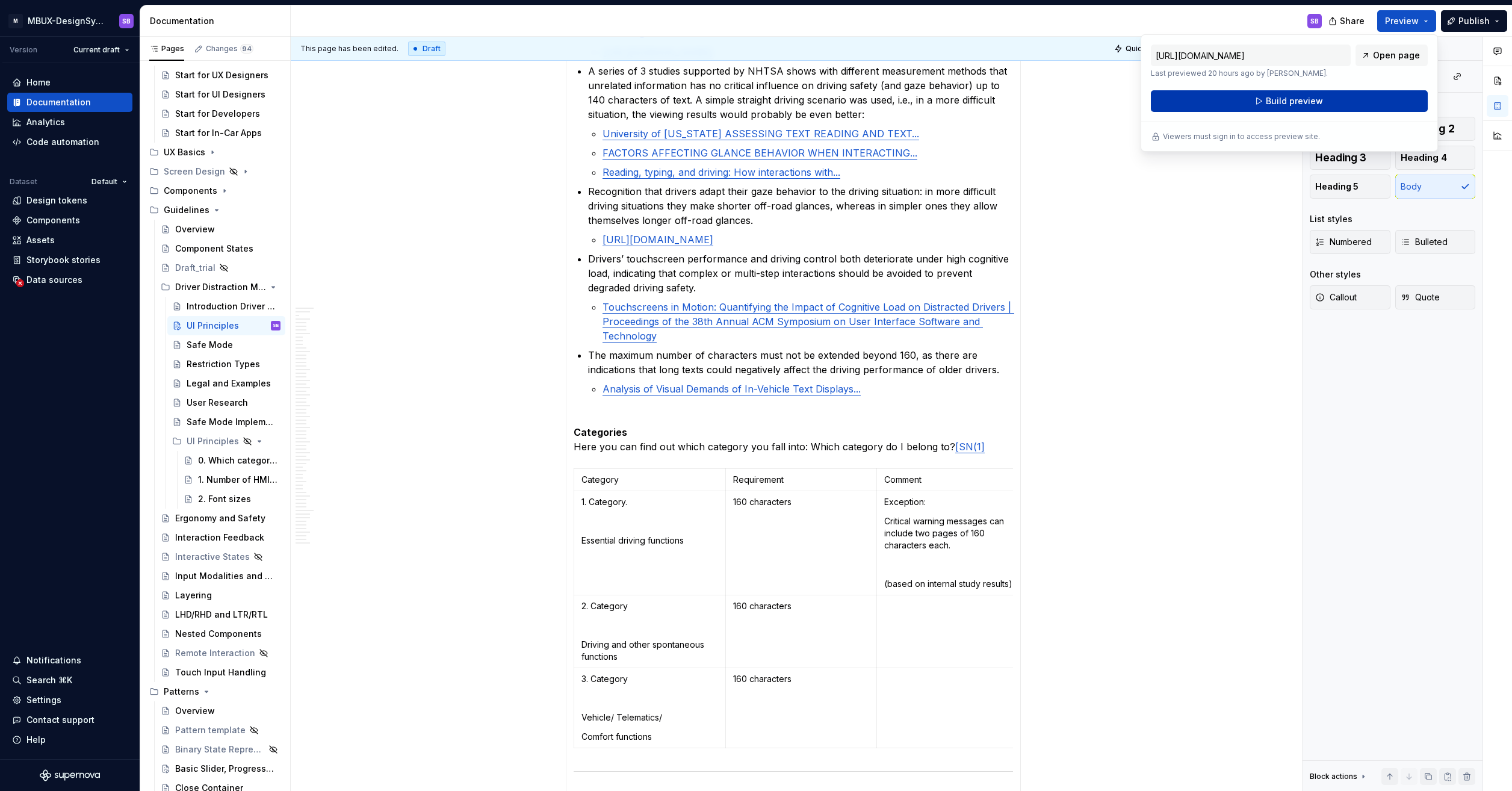
drag, startPoint x: 1419, startPoint y: 22, endPoint x: 1346, endPoint y: 102, distance: 108.3
click at [664, 102] on button "Build preview" at bounding box center [1289, 101] width 277 height 22
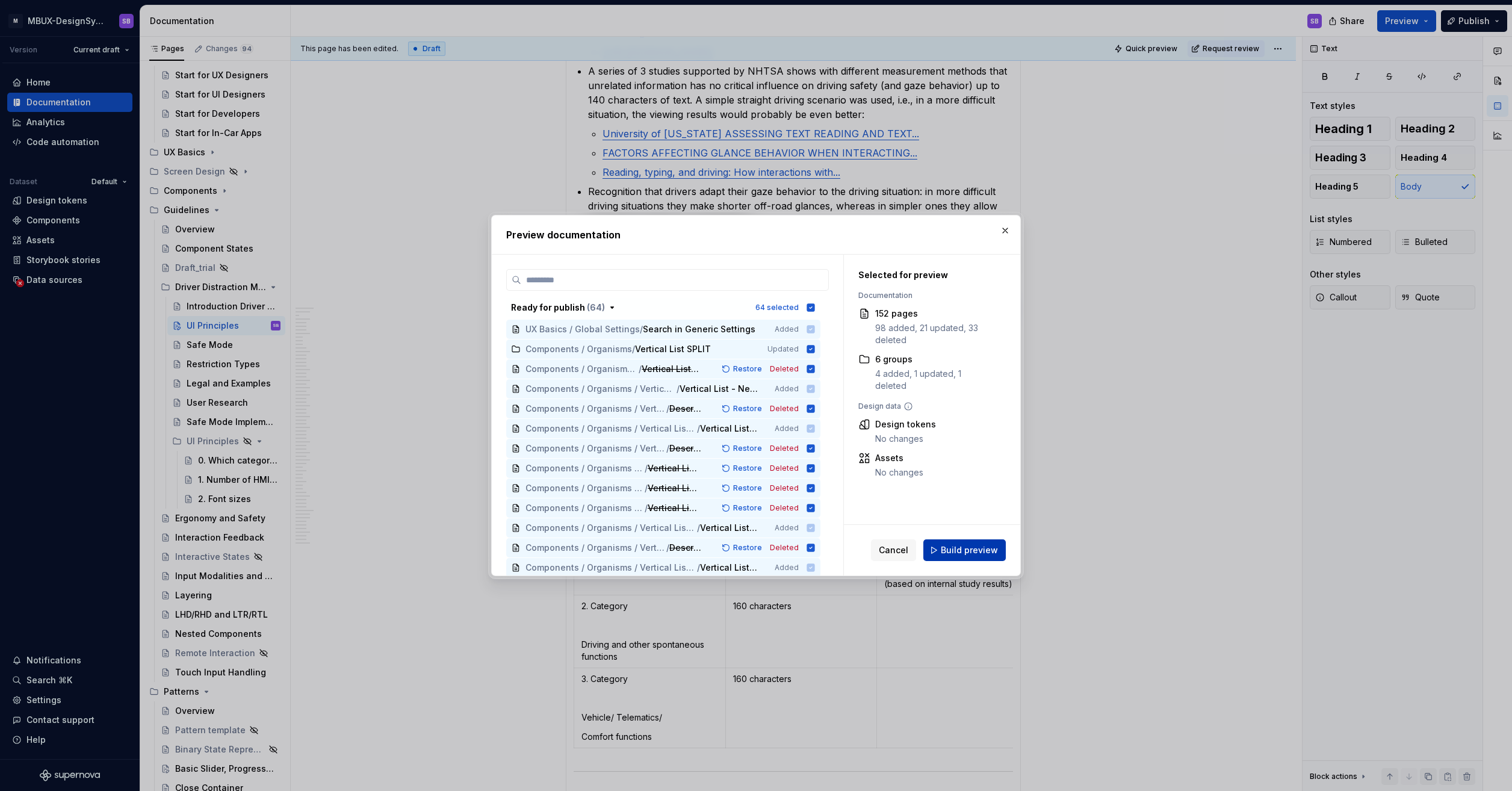
click at [664, 556] on button "Build preview" at bounding box center [965, 550] width 83 height 22
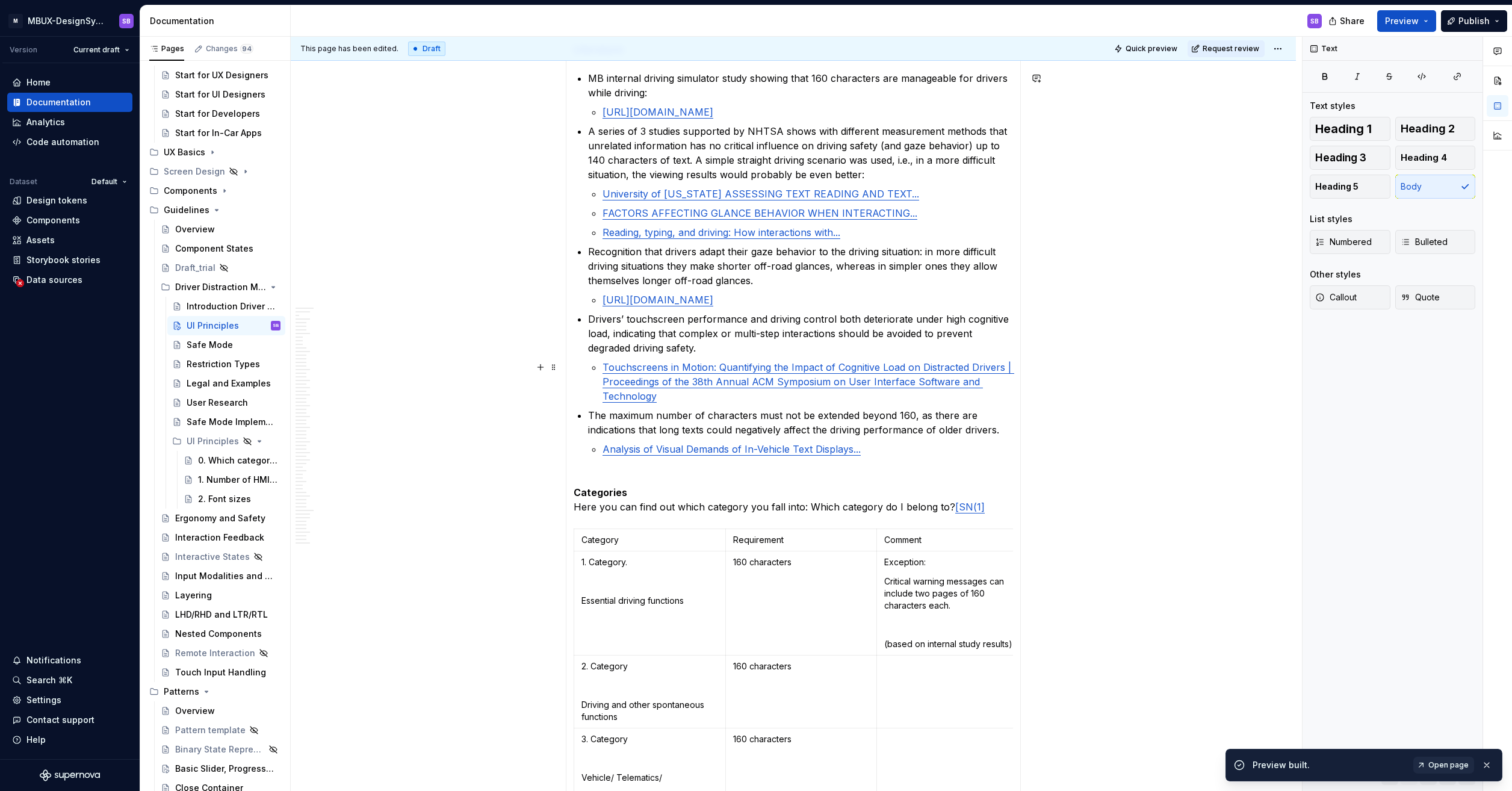
scroll to position [927, 0]
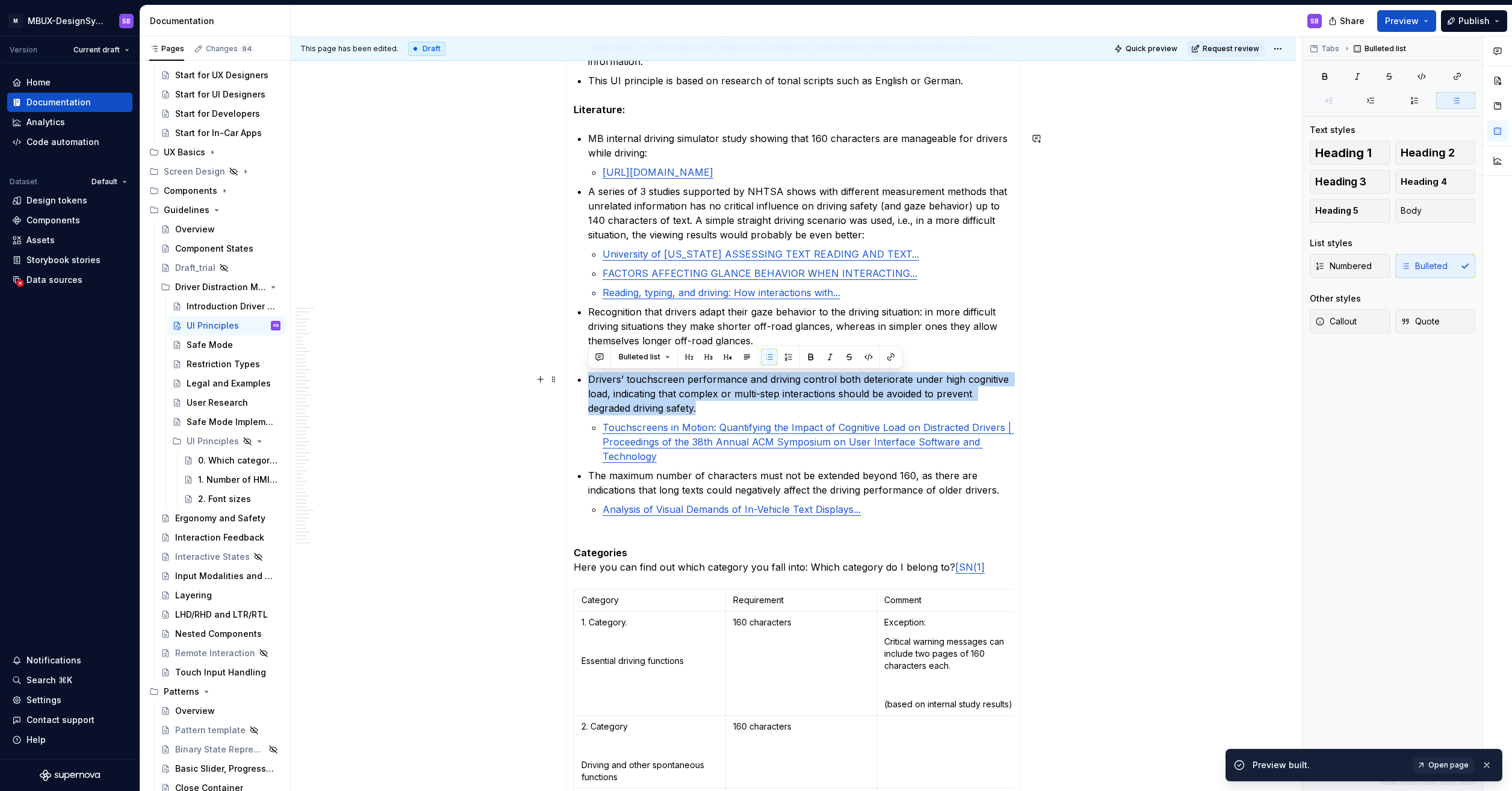
drag, startPoint x: 591, startPoint y: 377, endPoint x: 715, endPoint y: 406, distance: 127.3
click at [664, 406] on p "Drivers’ touchscreen performance and driving control both deteriorate under hig…" at bounding box center [801, 393] width 425 height 43
click at [664, 407] on p "Drivers’ touchscreen performance and driving control both deteriorate under hig…" at bounding box center [801, 393] width 425 height 43
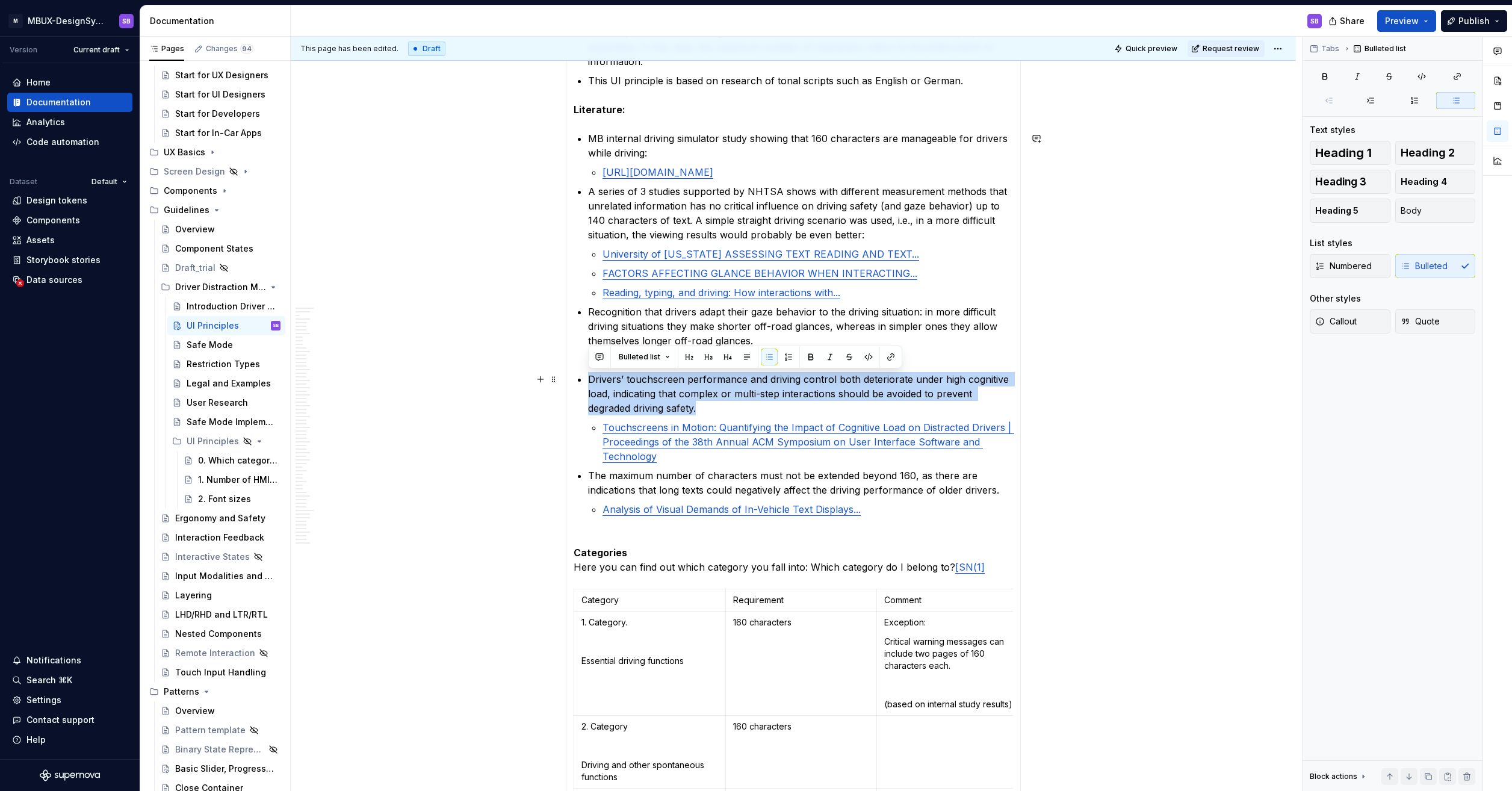
drag, startPoint x: 716, startPoint y: 411, endPoint x: 580, endPoint y: 384, distance: 138.7
click at [588, 384] on li "Drivers’ touchscreen performance and driving control both deteriorate under hig…" at bounding box center [801, 418] width 425 height 92
click at [664, 411] on p "Drivers’ touchscreen performance and driving control both deteriorate under hig…" at bounding box center [801, 393] width 425 height 43
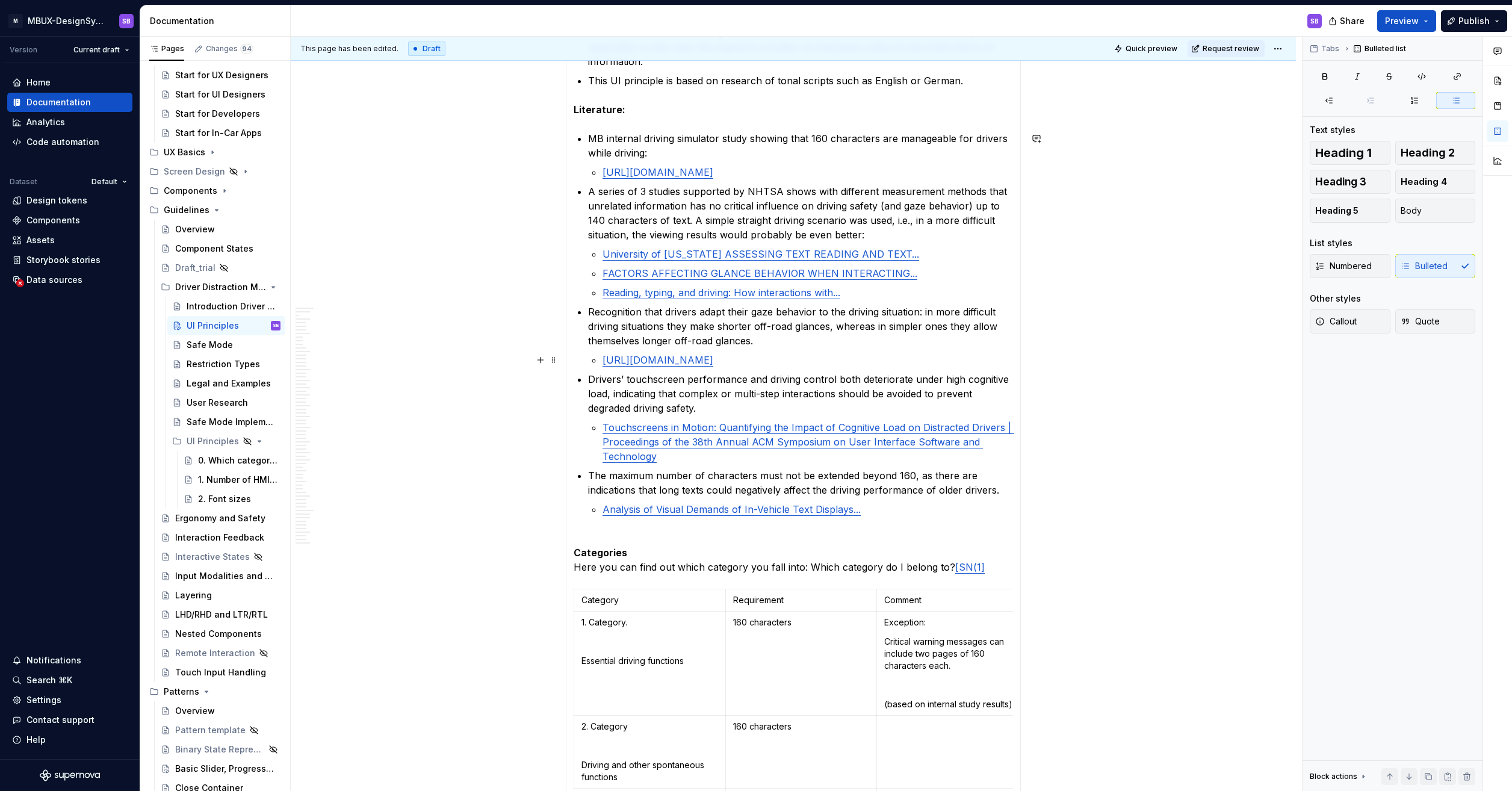
click at [664, 355] on p "[URL][DOMAIN_NAME]" at bounding box center [808, 360] width 411 height 14
drag, startPoint x: 585, startPoint y: 317, endPoint x: 760, endPoint y: 342, distance: 176.8
click at [664, 342] on section-item-column "13. Additional UI Principles of driver distraction 160 is the maximum number of…" at bounding box center [793, 286] width 439 height 1278
click at [664, 318] on div "**********" at bounding box center [793, 246] width 1005 height 1934
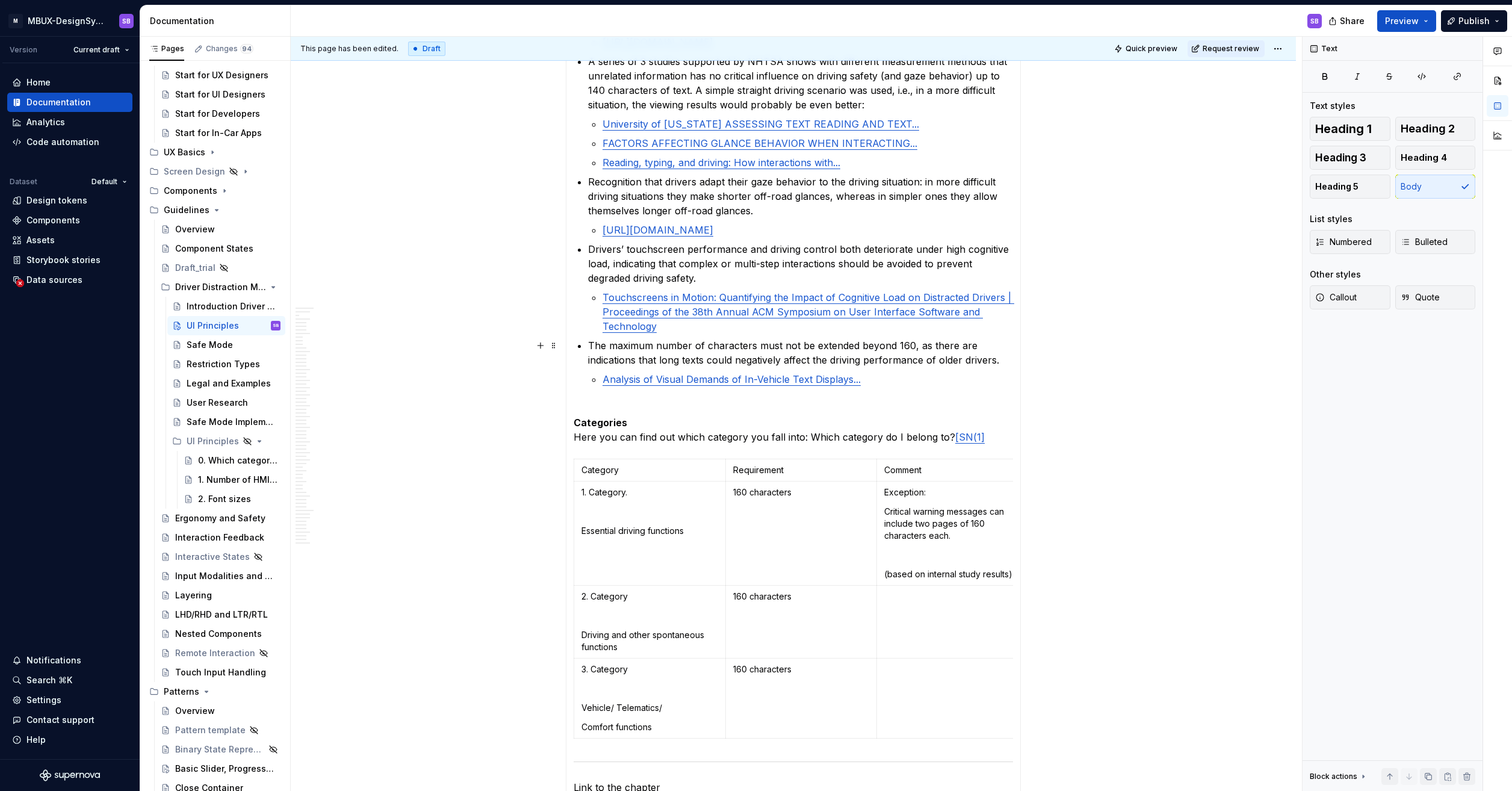
scroll to position [987, 0]
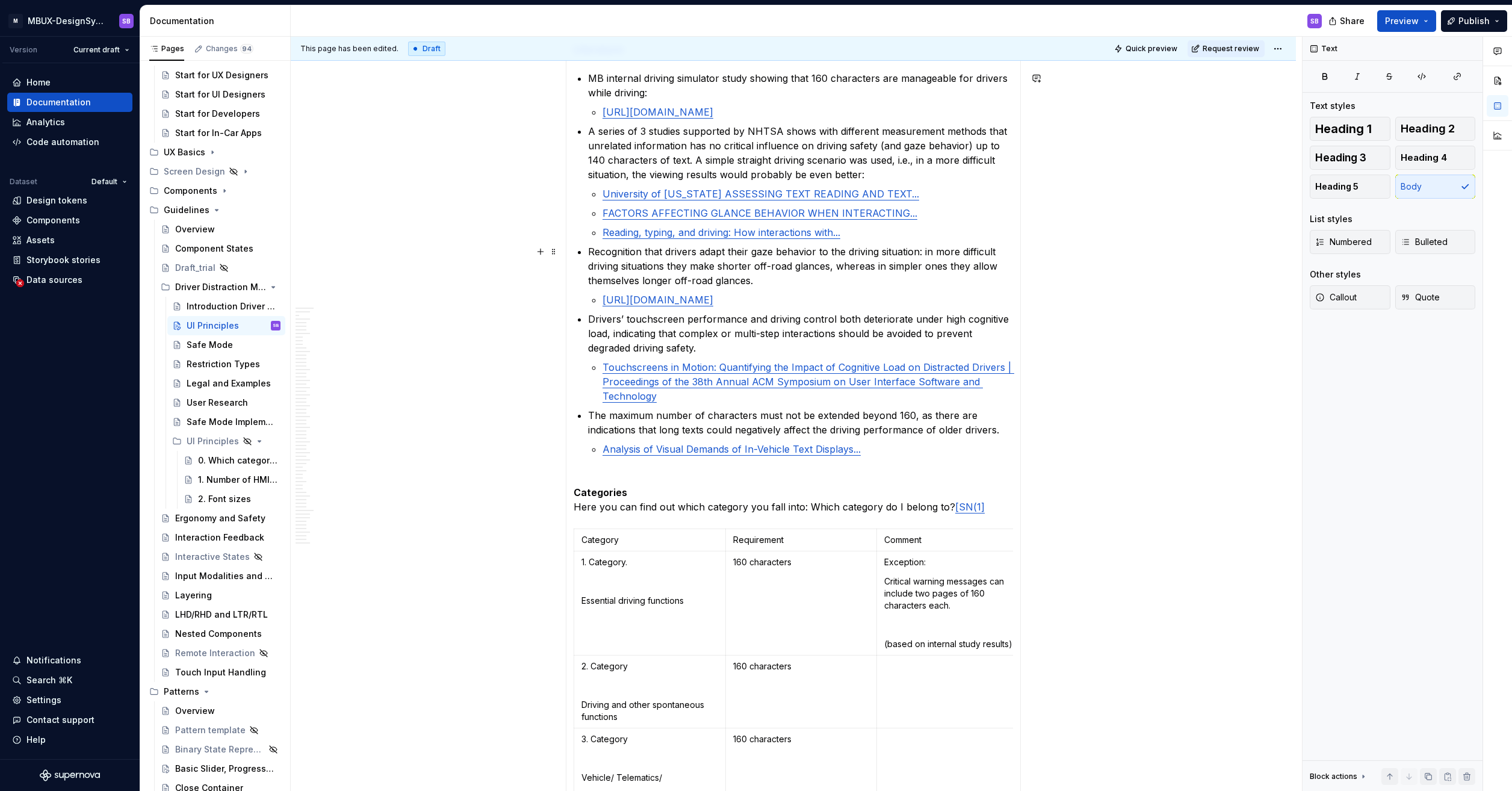
click at [664, 263] on p "Recognition that drivers adapt their gaze behavior to the driving situation: in…" at bounding box center [801, 265] width 425 height 43
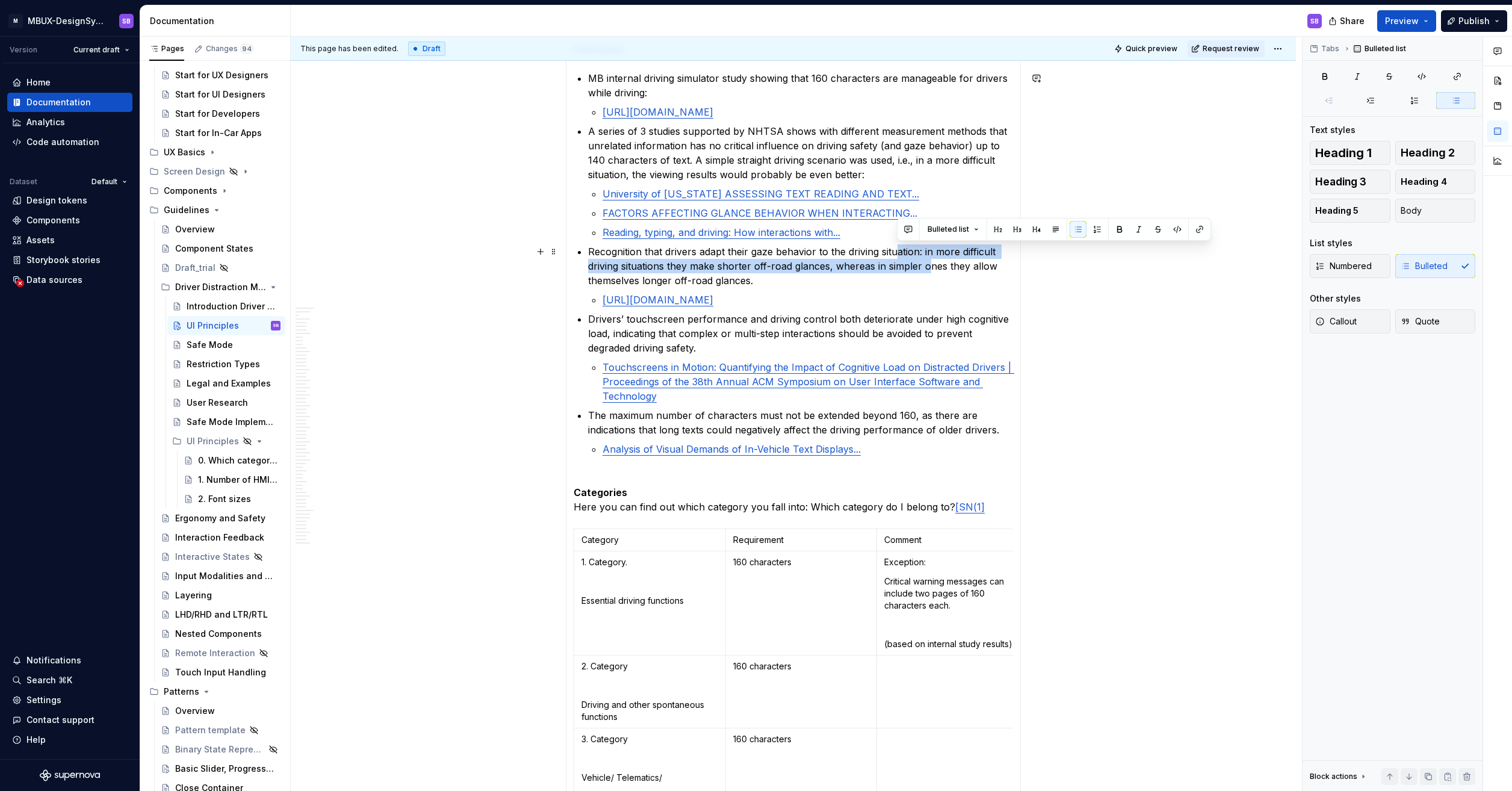
drag, startPoint x: 897, startPoint y: 253, endPoint x: 927, endPoint y: 261, distance: 31.0
click at [664, 261] on p "Recognition that drivers adapt their gaze behavior to the driving situation: in…" at bounding box center [801, 265] width 425 height 43
click at [664, 274] on p "Recognition that drivers adapt their gaze behavior to the driving situation: in…" at bounding box center [801, 265] width 425 height 43
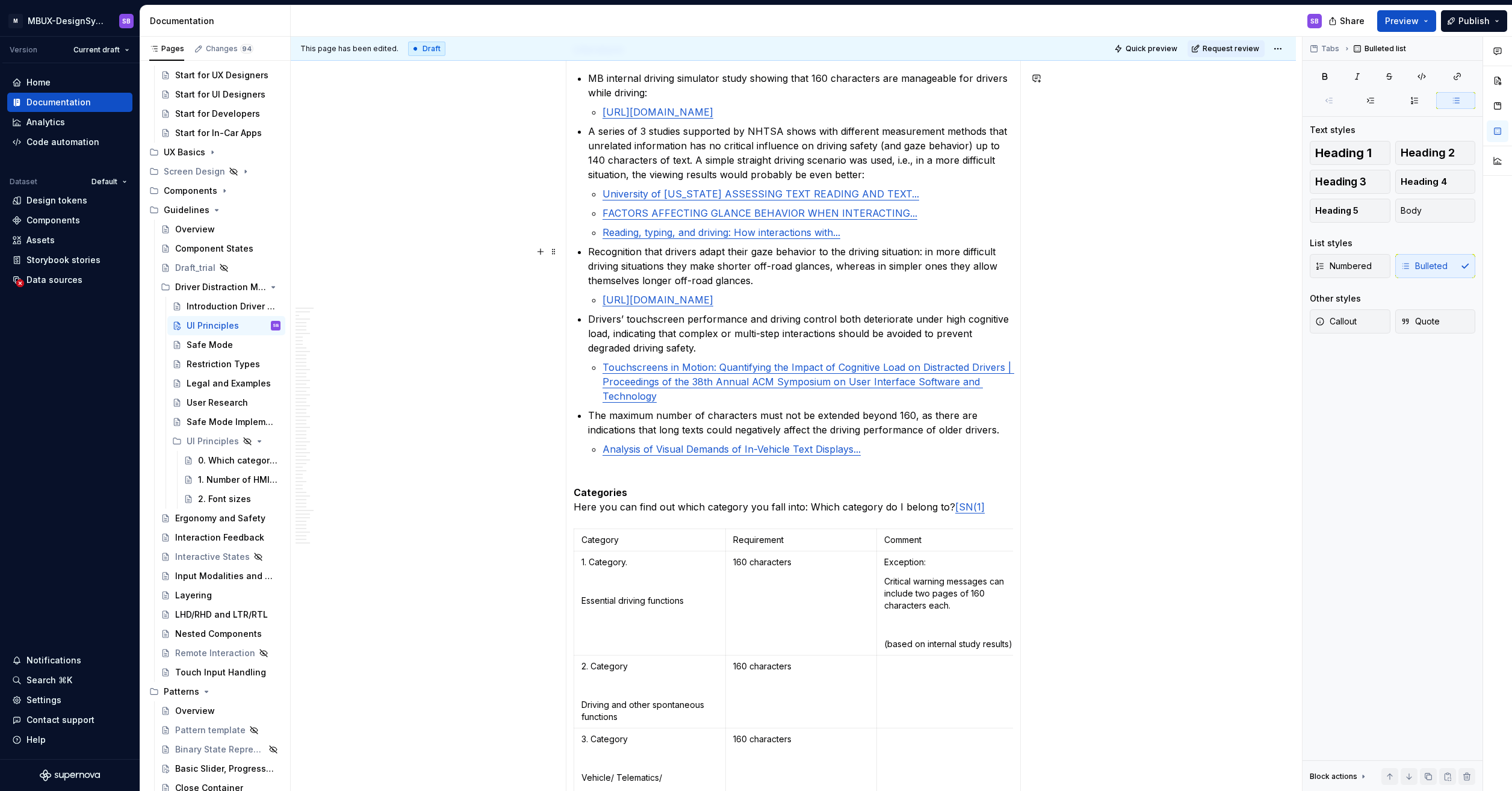
click at [664, 277] on p "Recognition that drivers adapt their gaze behavior to the driving situation: in…" at bounding box center [801, 265] width 425 height 43
click at [664, 361] on p "Touchscreens in Motion: Quantifying the Impact of Cognitive Load on Distracted …" at bounding box center [808, 381] width 411 height 43
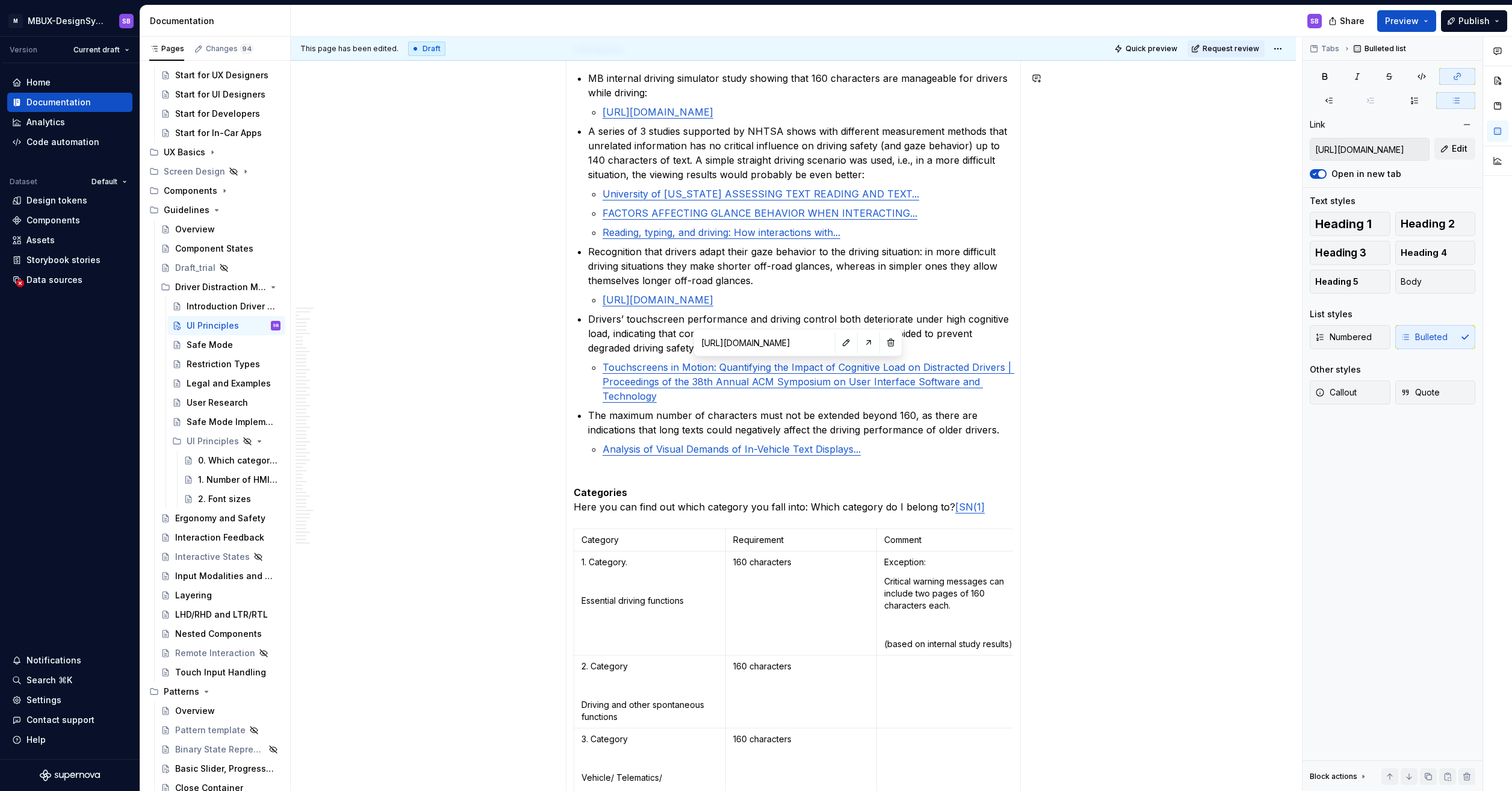
click at [664, 335] on div "**********" at bounding box center [793, 185] width 1005 height 1934
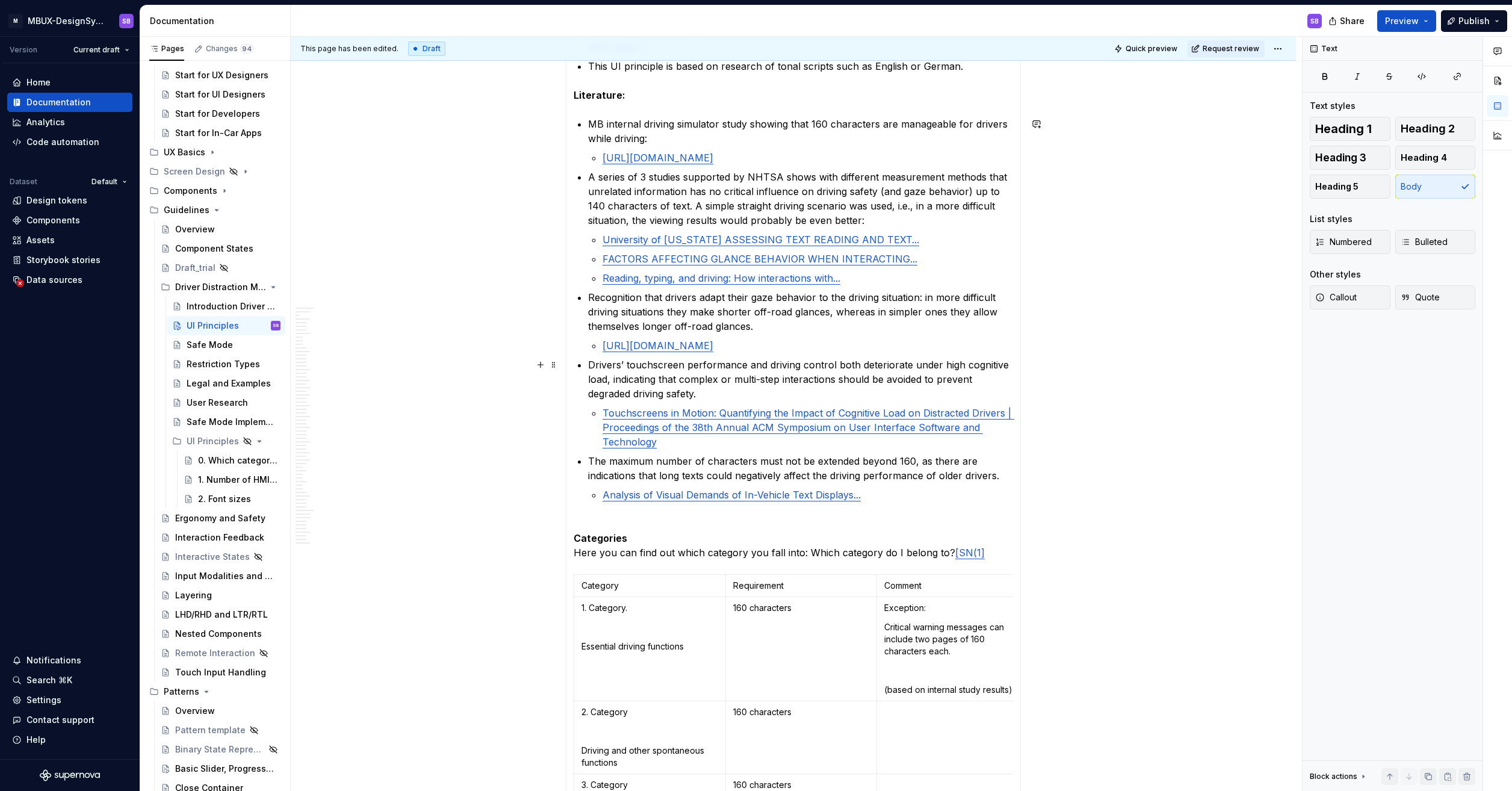
scroll to position [927, 0]
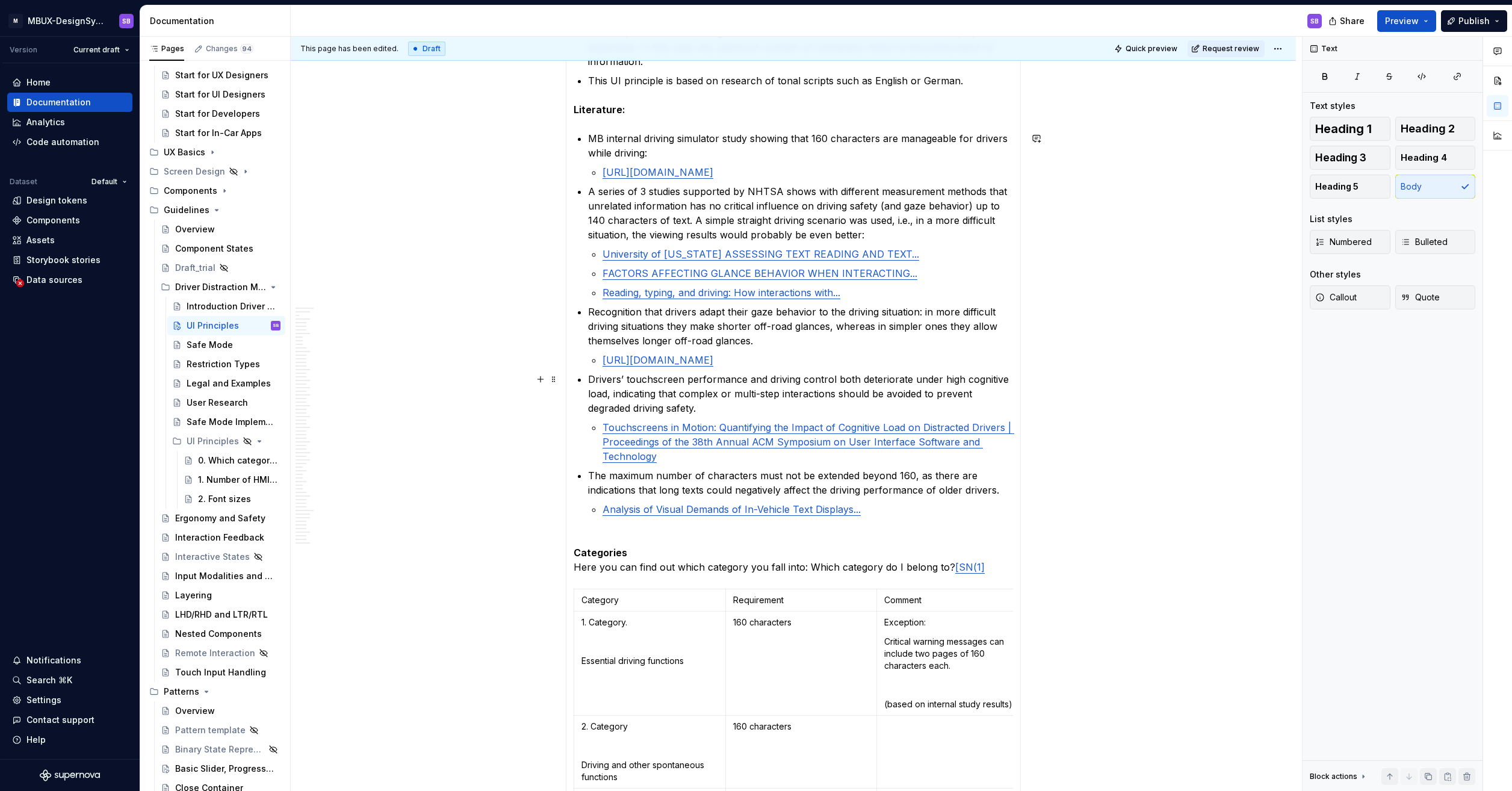
click at [664, 409] on p "Drivers’ touchscreen performance and driving control both deteriorate under hig…" at bounding box center [801, 393] width 425 height 43
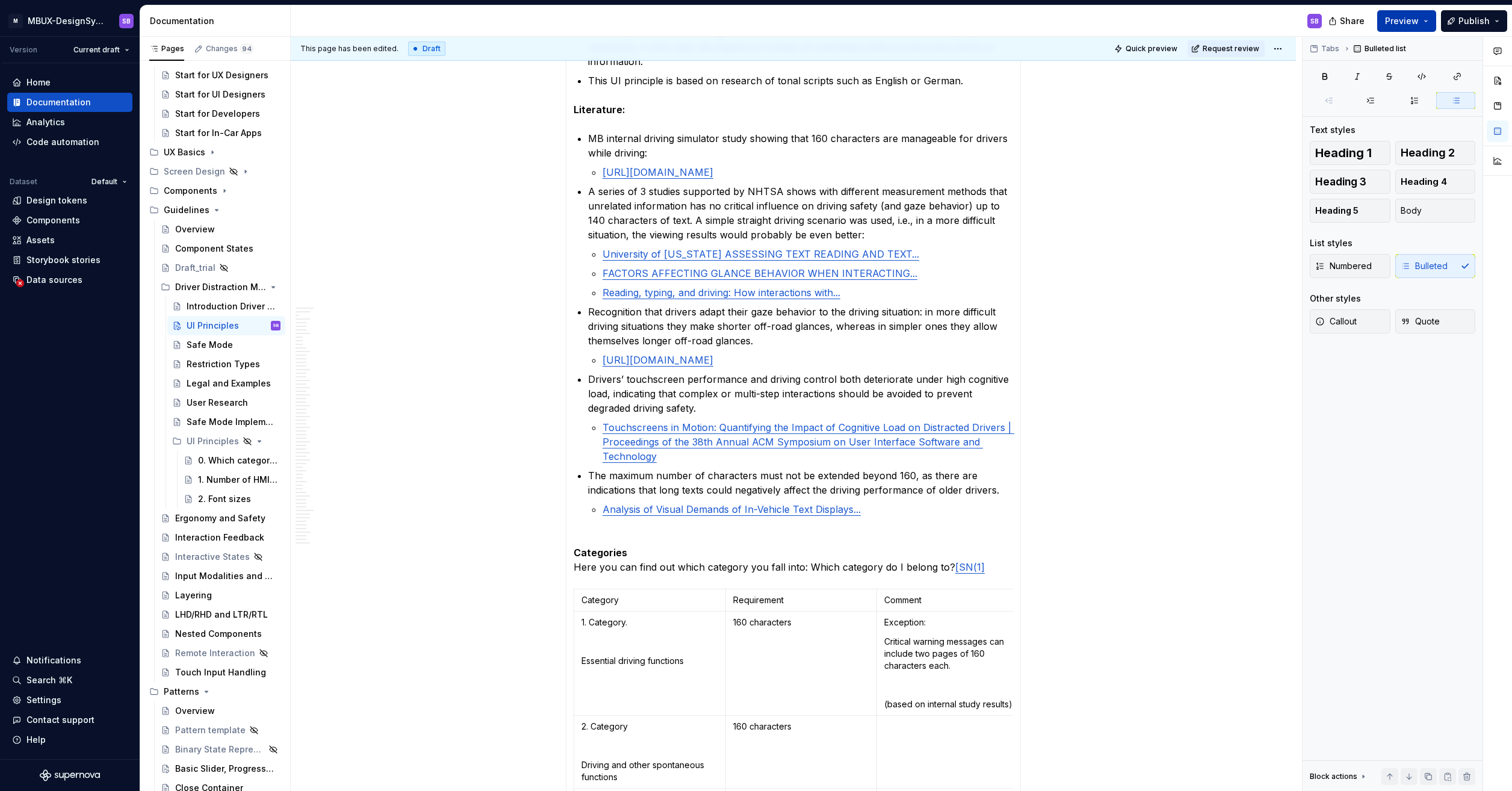
click at [664, 13] on button "Preview" at bounding box center [1406, 21] width 59 height 22
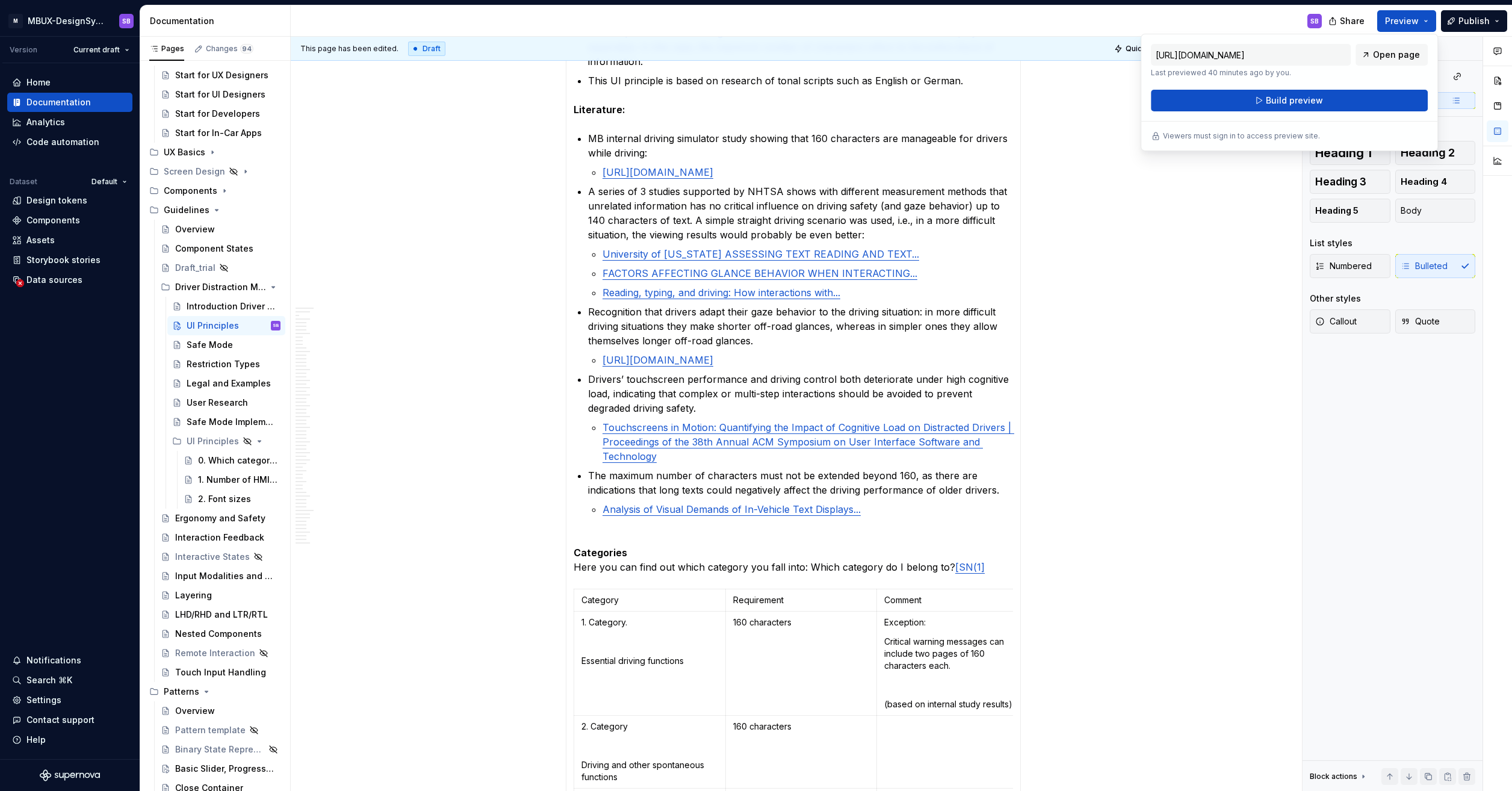
type textarea "*"
